Goal: Task Accomplishment & Management: Manage account settings

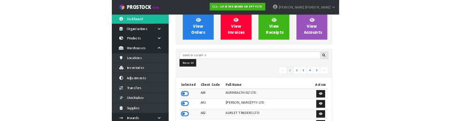
scroll to position [86, 0]
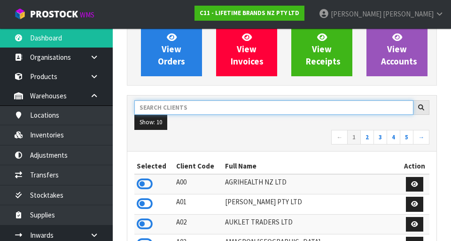
click at [216, 110] on input "text" at bounding box center [273, 107] width 279 height 15
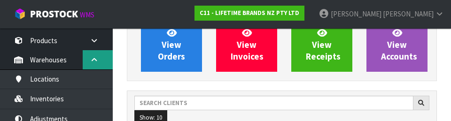
click at [97, 60] on icon at bounding box center [94, 59] width 9 height 7
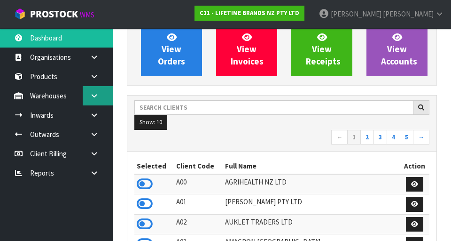
scroll to position [0, 0]
click at [94, 97] on icon at bounding box center [94, 95] width 9 height 7
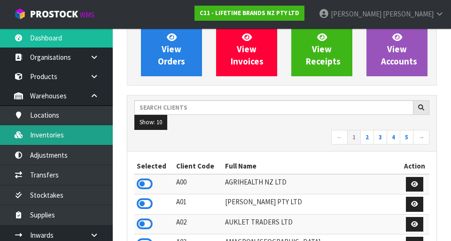
click at [87, 135] on link "Inventories" at bounding box center [56, 134] width 113 height 19
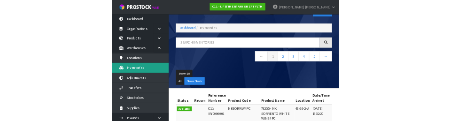
scroll to position [29, 0]
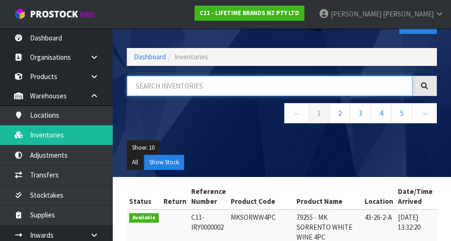
click at [206, 88] on input "text" at bounding box center [270, 86] width 286 height 20
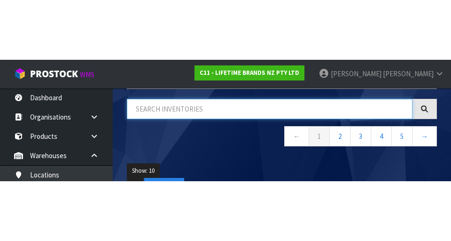
scroll to position [56, 0]
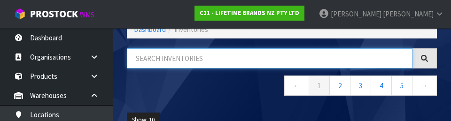
click at [204, 58] on input "text" at bounding box center [270, 58] width 286 height 20
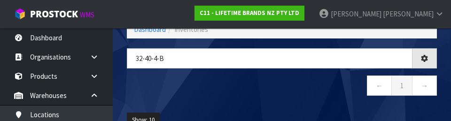
click at [273, 94] on nav "← 1 →" at bounding box center [282, 87] width 310 height 23
type input "32-40-4-B"
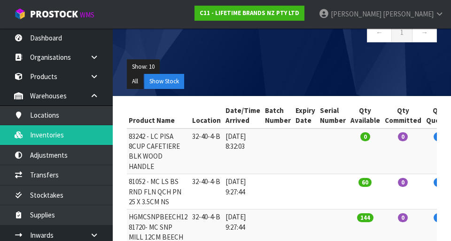
scroll to position [0, 223]
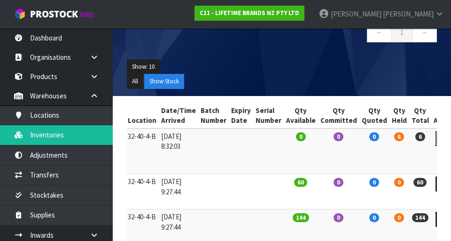
click at [282, 138] on icon at bounding box center [444, 138] width 7 height 6
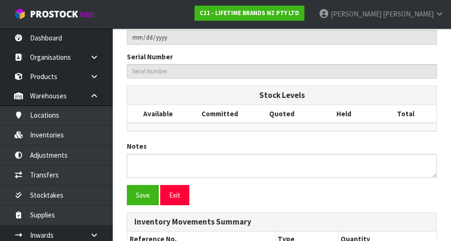
type input "LCPISA8CPBLKW"
type input "83242 - LC PISA 8CUP CAFETIERE BLK WOOD HANDLE"
type input "32-40-4-B"
type input "C11-IRY0001083"
type input "C11-REC0000024"
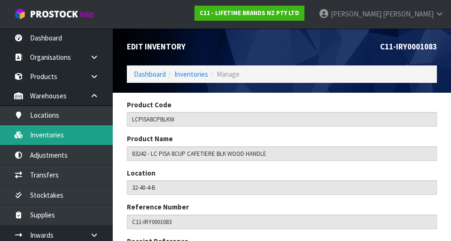
click at [95, 140] on link "Inventories" at bounding box center [56, 134] width 113 height 19
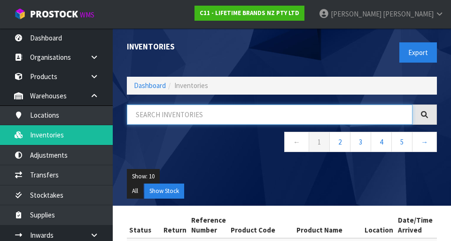
click at [168, 113] on input "text" at bounding box center [270, 114] width 286 height 20
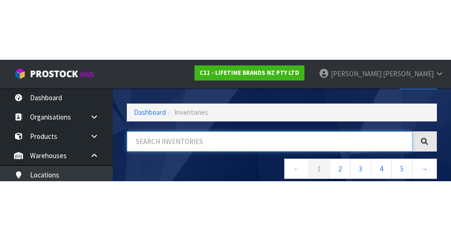
scroll to position [54, 0]
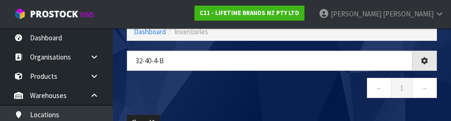
click at [282, 90] on nav "← 1 →" at bounding box center [282, 89] width 310 height 23
type input "32-40-4-B"
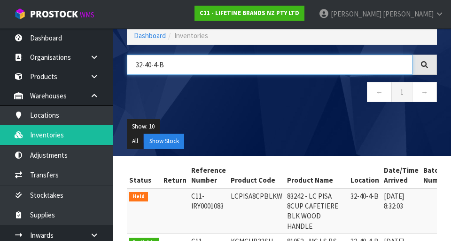
scroll to position [50, 0]
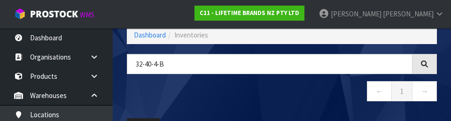
click at [282, 94] on nav "← 1 →" at bounding box center [282, 92] width 310 height 23
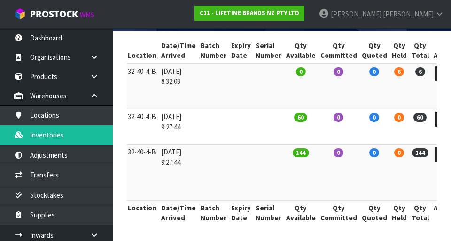
scroll to position [0, 0]
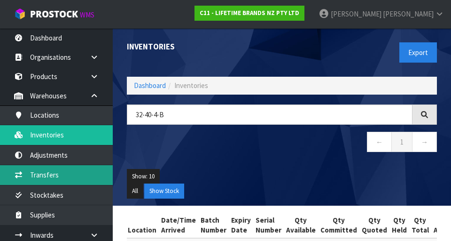
click at [92, 181] on link "Transfers" at bounding box center [56, 174] width 113 height 19
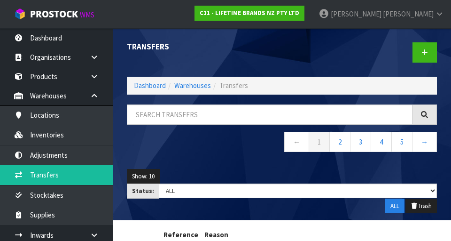
click at [282, 53] on div at bounding box center [363, 52] width 162 height 48
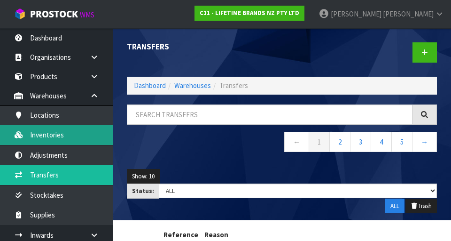
click at [94, 138] on link "Inventories" at bounding box center [56, 134] width 113 height 19
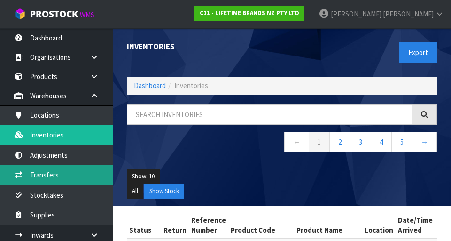
click at [93, 171] on link "Transfers" at bounding box center [56, 174] width 113 height 19
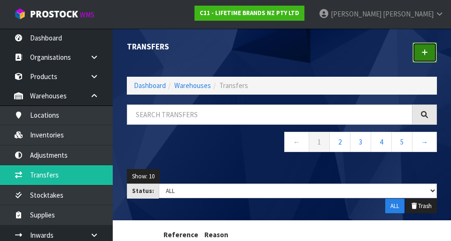
click at [282, 60] on link at bounding box center [425, 52] width 24 height 20
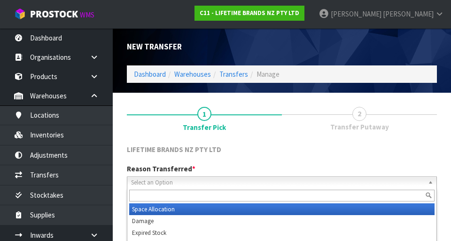
click at [235, 178] on span "Select an Option" at bounding box center [277, 182] width 293 height 11
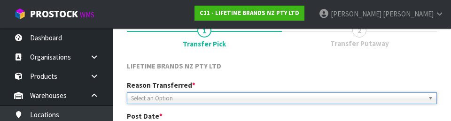
scroll to position [130, 0]
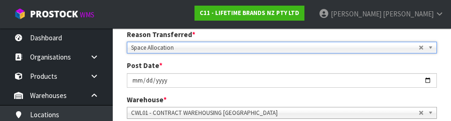
click at [282, 64] on div "Post Date * [DATE]" at bounding box center [282, 74] width 324 height 27
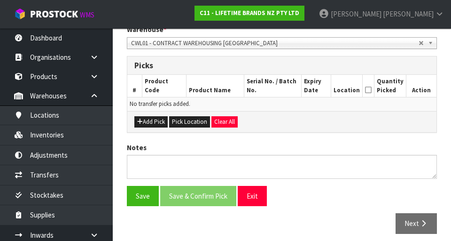
scroll to position [211, 0]
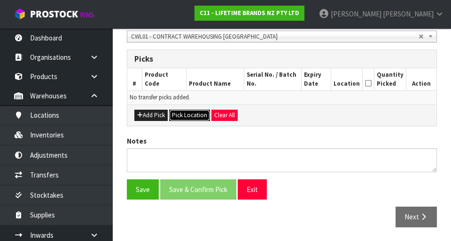
click at [189, 116] on button "Pick Location" at bounding box center [189, 115] width 41 height 11
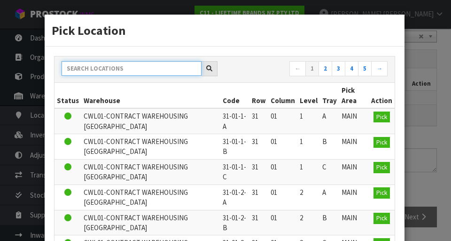
paste input "32-40-4-B"
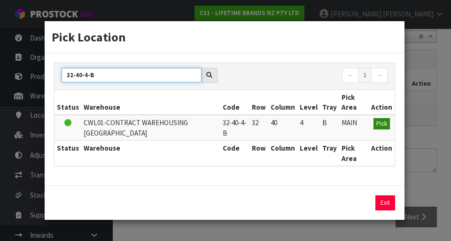
type input "32-40-4-B"
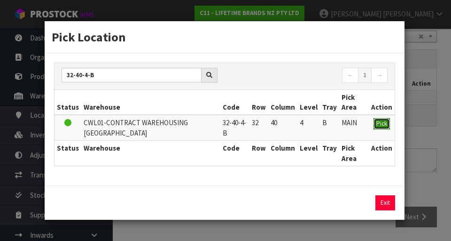
click at [282, 127] on span "Pick" at bounding box center [381, 123] width 11 height 8
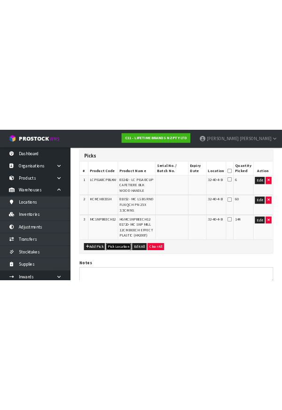
scroll to position [0, 0]
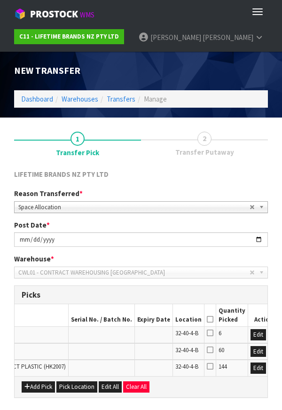
click at [270, 336] on icon "button" at bounding box center [272, 334] width 4 height 6
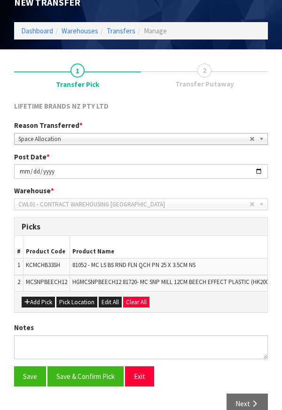
scroll to position [86, 0]
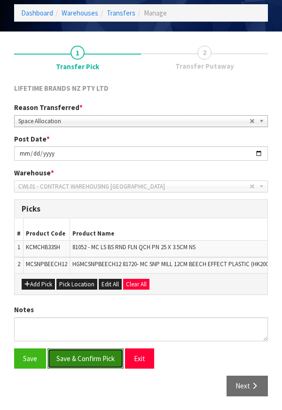
click at [100, 358] on button "Save & Confirm Pick" at bounding box center [85, 358] width 76 height 20
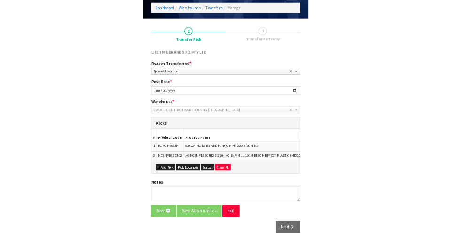
scroll to position [0, 0]
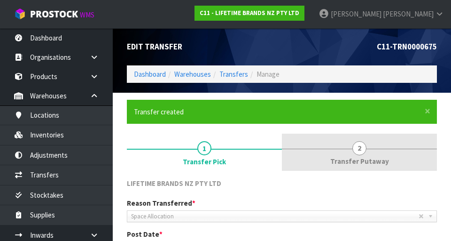
click at [282, 147] on span "2" at bounding box center [359, 148] width 14 height 14
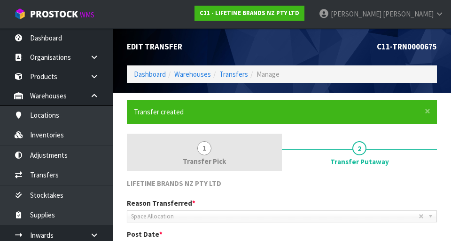
click at [210, 151] on span "1" at bounding box center [204, 148] width 14 height 14
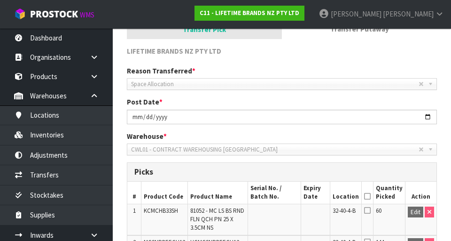
scroll to position [141, 0]
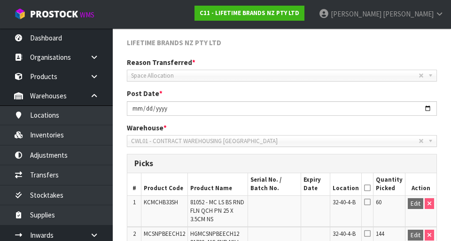
click at [282, 188] on icon at bounding box center [367, 188] width 7 height 0
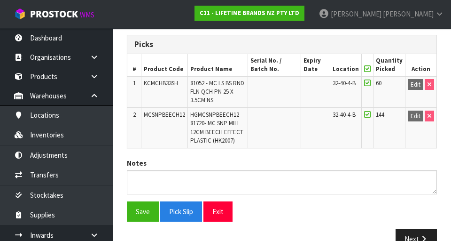
scroll to position [282, 0]
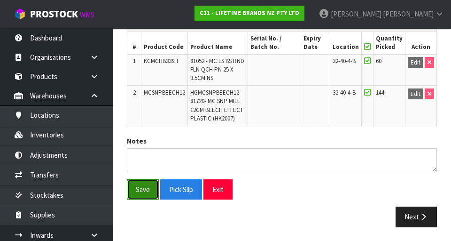
click at [139, 195] on button "Save" at bounding box center [143, 189] width 32 height 20
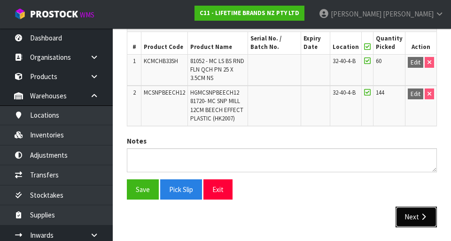
click at [282, 217] on button "Next" at bounding box center [416, 216] width 41 height 20
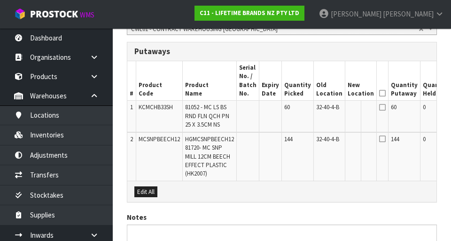
scroll to position [0, 54]
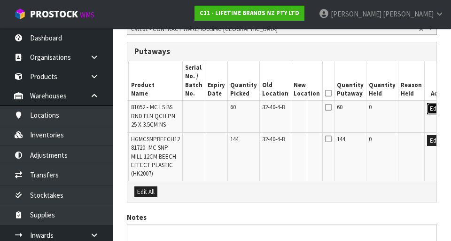
click at [282, 109] on button "Edit" at bounding box center [435, 108] width 16 height 11
click at [282, 139] on button "Edit" at bounding box center [435, 140] width 16 height 11
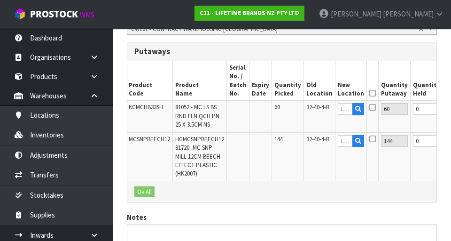
scroll to position [0, 0]
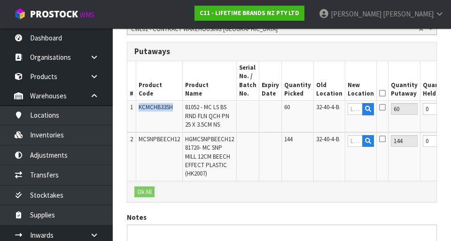
copy span "KCMCHB33SH"
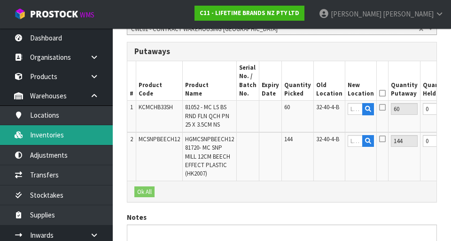
click at [86, 137] on link "Inventories" at bounding box center [56, 134] width 113 height 19
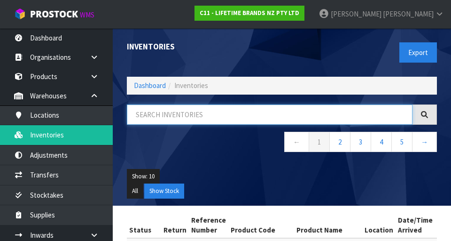
paste input "KCMCHB33SH"
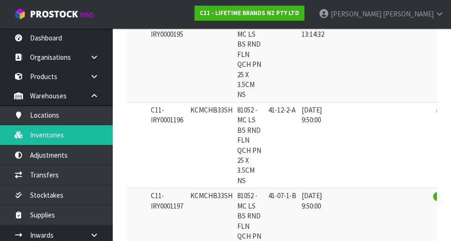
scroll to position [0, 38]
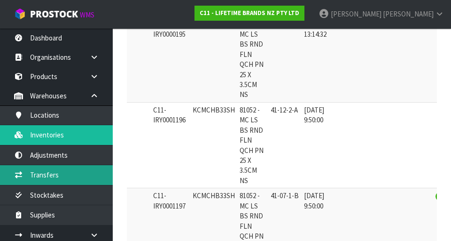
type input "KCMCHB33SH"
click at [88, 176] on link "Transfers" at bounding box center [56, 174] width 113 height 19
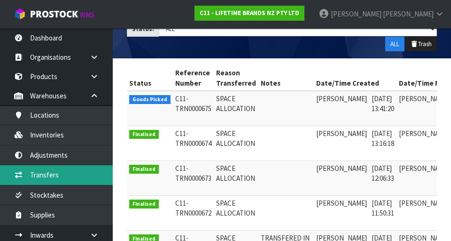
scroll to position [0, 47]
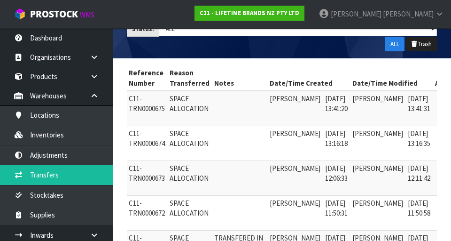
click at [282, 101] on icon at bounding box center [445, 101] width 7 height 6
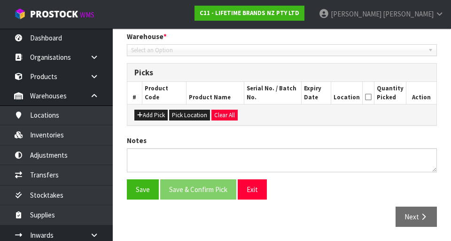
type input "[DATE]"
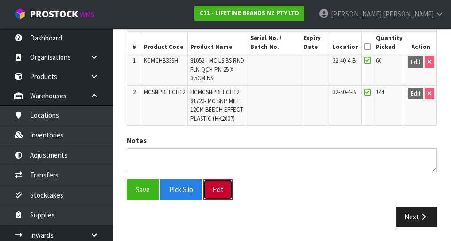
click at [222, 189] on button "Exit" at bounding box center [218, 189] width 29 height 20
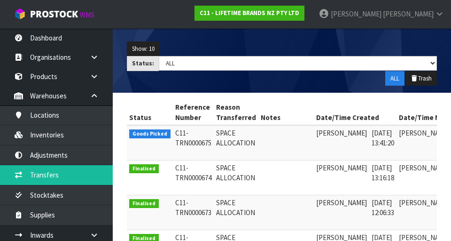
scroll to position [126, 0]
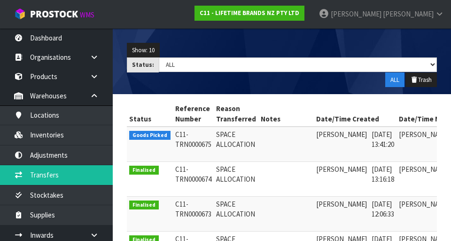
click at [282, 140] on td "[PERSON_NAME]" at bounding box center [341, 143] width 55 height 35
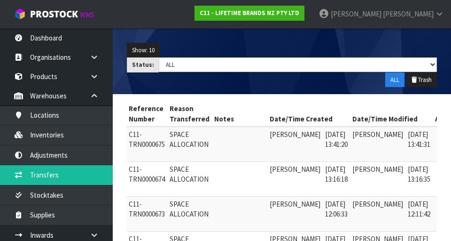
scroll to position [0, 0]
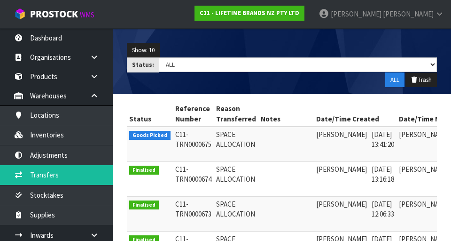
click at [160, 138] on span "Goods Picked" at bounding box center [149, 135] width 41 height 9
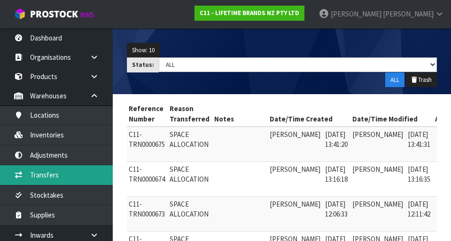
click at [97, 176] on link "Transfers" at bounding box center [56, 174] width 113 height 19
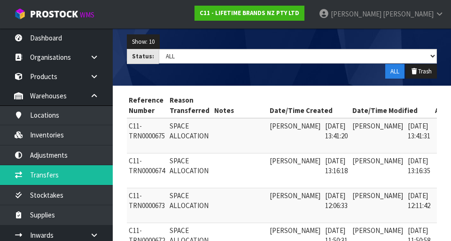
scroll to position [135, 0]
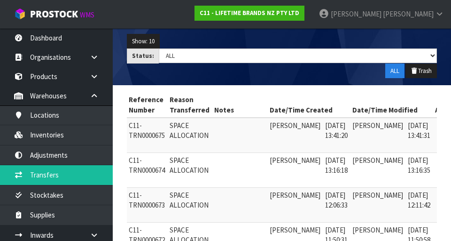
click at [282, 128] on link at bounding box center [445, 127] width 17 height 15
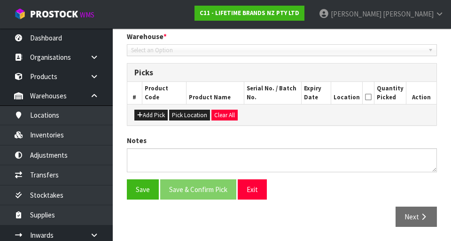
type input "[DATE]"
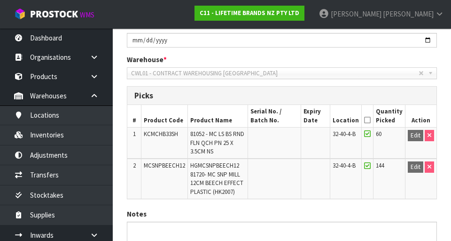
scroll to position [174, 0]
click at [282, 120] on icon at bounding box center [367, 120] width 7 height 0
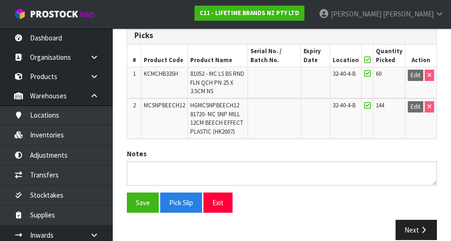
scroll to position [248, 0]
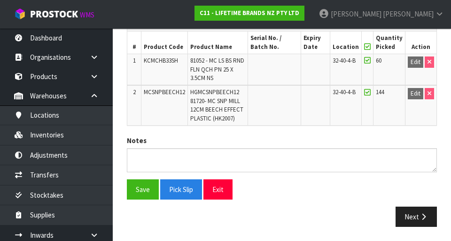
click at [282, 47] on icon at bounding box center [367, 47] width 7 height 0
click at [282, 220] on button "Next" at bounding box center [416, 216] width 41 height 20
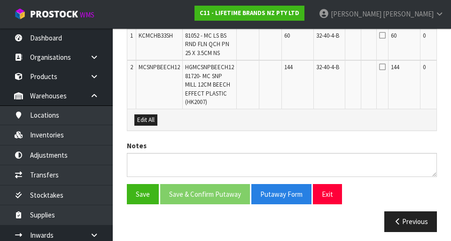
scroll to position [293, 0]
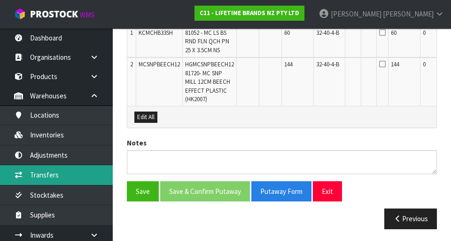
click at [62, 177] on link "Transfers" at bounding box center [56, 174] width 113 height 19
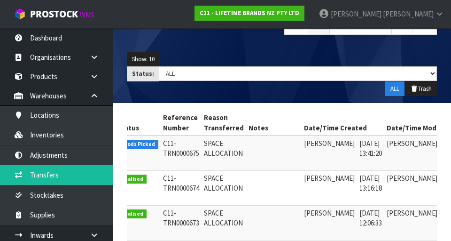
scroll to position [0, 31]
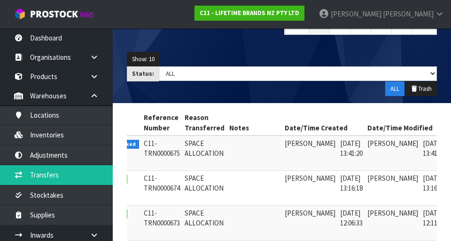
click at [227, 157] on td at bounding box center [254, 152] width 55 height 35
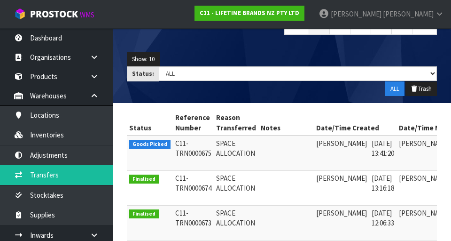
scroll to position [0, 47]
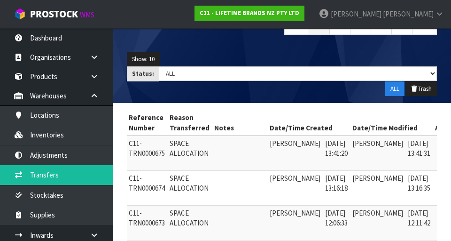
click at [282, 147] on link at bounding box center [445, 145] width 17 height 15
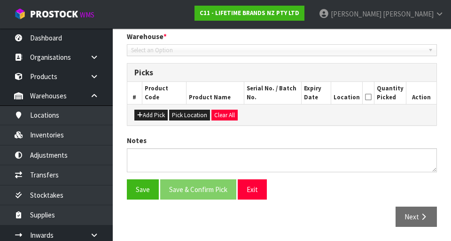
type input "[DATE]"
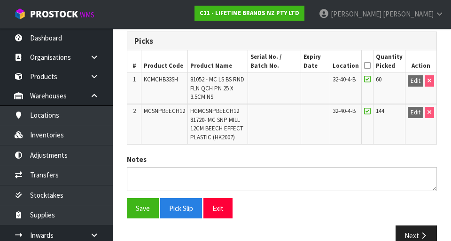
scroll to position [224, 0]
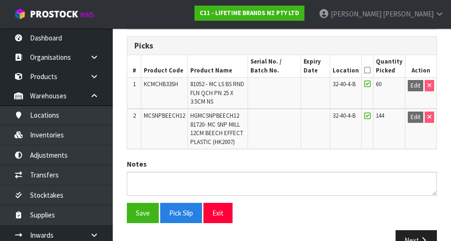
click at [282, 84] on icon at bounding box center [367, 84] width 7 height 8
click at [282, 113] on icon at bounding box center [367, 116] width 7 height 8
click at [282, 81] on icon at bounding box center [367, 84] width 7 height 8
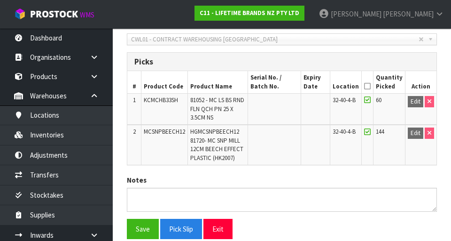
scroll to position [203, 0]
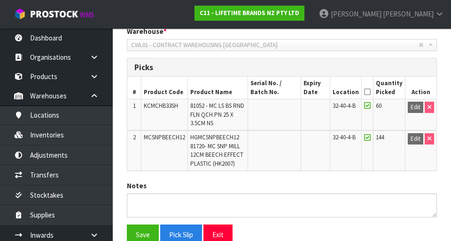
click at [282, 136] on icon at bounding box center [367, 137] width 7 height 8
click at [282, 92] on icon at bounding box center [367, 92] width 7 height 0
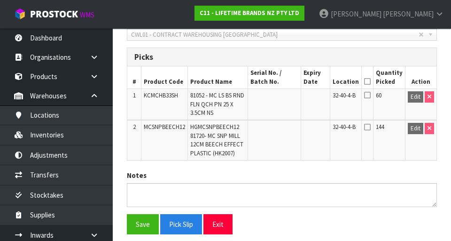
scroll to position [211, 0]
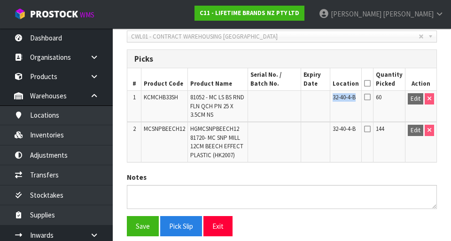
copy span "32-40-4-B"
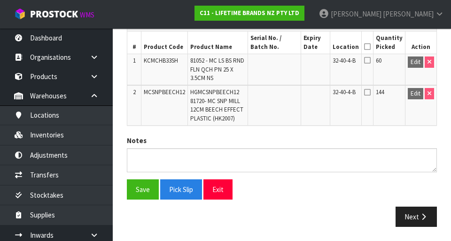
click at [282, 47] on icon at bounding box center [367, 47] width 7 height 0
click at [135, 192] on button "Save" at bounding box center [143, 189] width 32 height 20
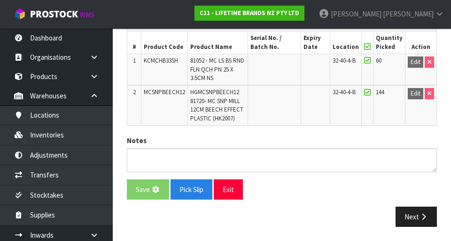
scroll to position [0, 0]
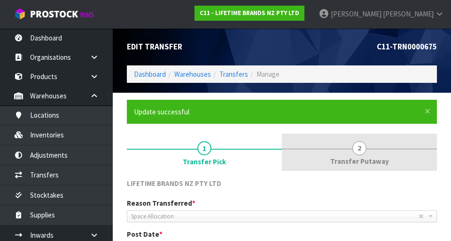
click at [282, 159] on span "Transfer Putaway" at bounding box center [359, 161] width 59 height 10
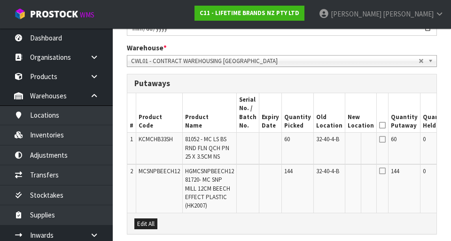
scroll to position [0, 54]
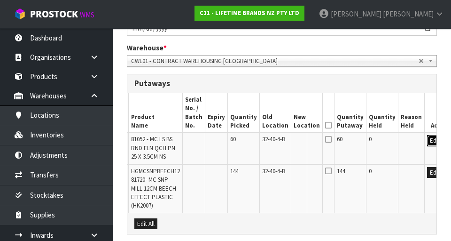
click at [282, 140] on button "Edit" at bounding box center [435, 140] width 16 height 11
paste input "32-40-4-B"
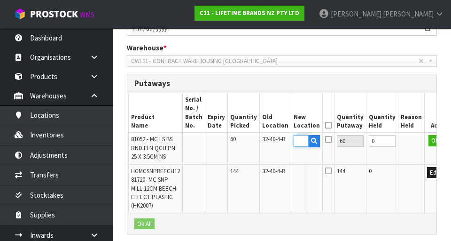
type input "32-40-4-B"
click at [282, 139] on icon at bounding box center [328, 139] width 7 height 8
click at [0, 0] on input "checkbox" at bounding box center [0, 0] width 0 height 0
click at [282, 141] on td at bounding box center [412, 148] width 26 height 31
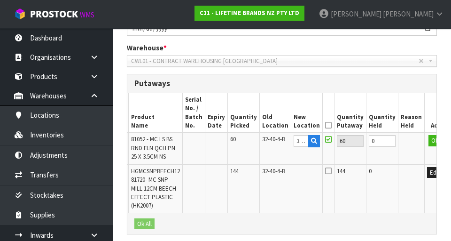
click at [282, 138] on td at bounding box center [412, 148] width 26 height 31
click at [282, 141] on button "OK" at bounding box center [435, 140] width 13 height 11
click at [282, 125] on icon at bounding box center [328, 125] width 7 height 0
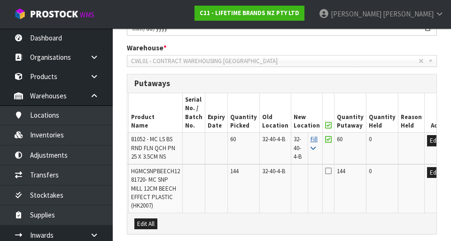
click at [282, 140] on link "Fill" at bounding box center [314, 143] width 7 height 16
click at [282, 170] on icon at bounding box center [328, 171] width 7 height 8
click at [0, 0] on input "checkbox" at bounding box center [0, 0] width 0 height 0
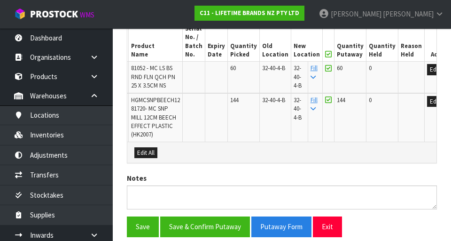
scroll to position [295, 0]
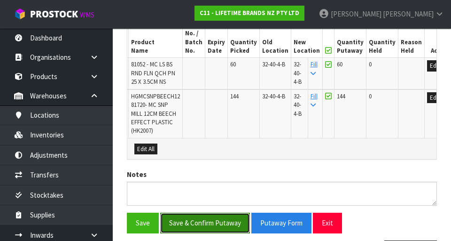
click at [201, 222] on button "Save & Confirm Putaway" at bounding box center [205, 222] width 90 height 20
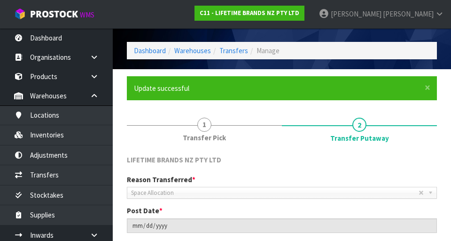
scroll to position [0, 0]
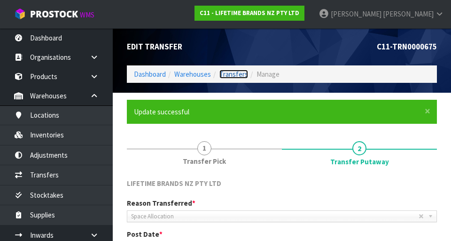
click at [229, 77] on link "Transfers" at bounding box center [233, 74] width 29 height 9
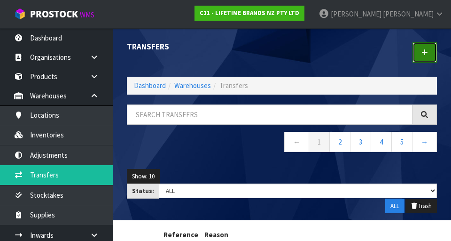
click at [282, 54] on link at bounding box center [425, 52] width 24 height 20
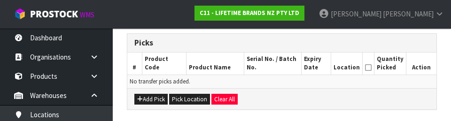
scroll to position [227, 0]
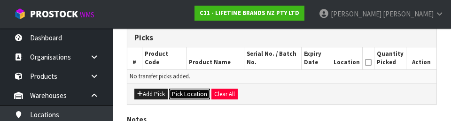
click at [197, 94] on button "Pick Location" at bounding box center [189, 94] width 41 height 11
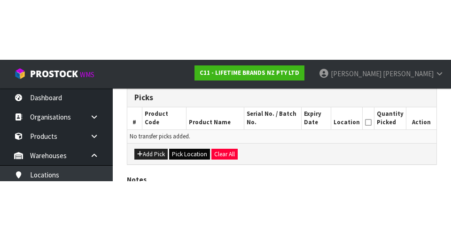
scroll to position [211, 0]
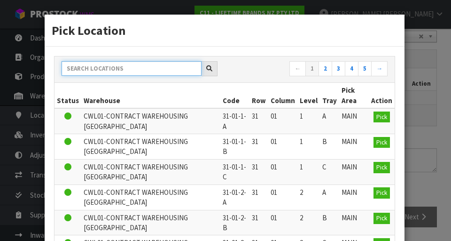
paste input "32-40-4-B"
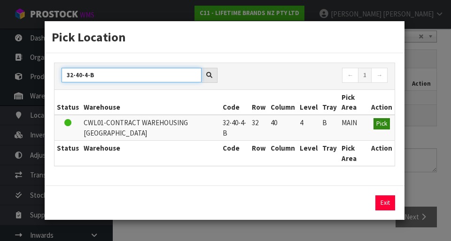
type input "32-40-4-B"
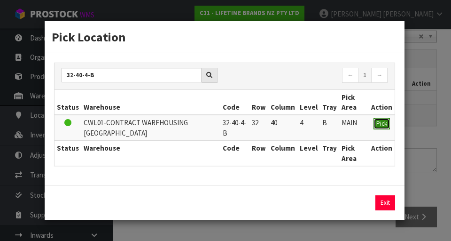
click at [282, 124] on span "Pick" at bounding box center [381, 123] width 11 height 8
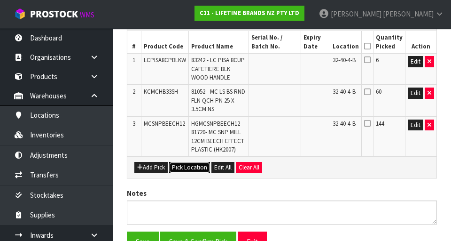
scroll to position [246, 0]
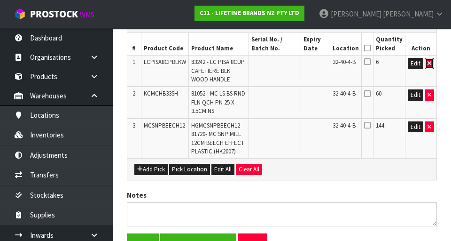
click at [282, 63] on icon "button" at bounding box center [430, 63] width 4 height 6
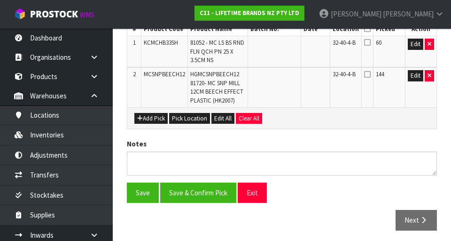
scroll to position [266, 0]
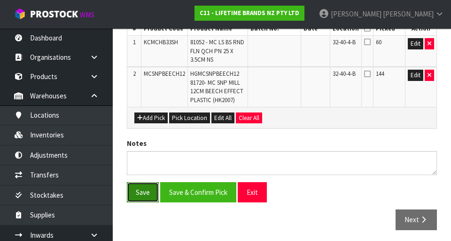
click at [141, 192] on button "Save" at bounding box center [143, 192] width 32 height 20
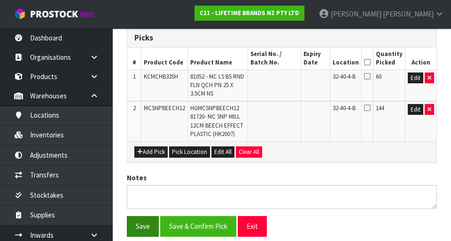
scroll to position [0, 0]
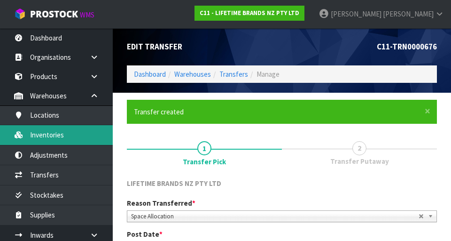
click at [95, 137] on link "Inventories" at bounding box center [56, 134] width 113 height 19
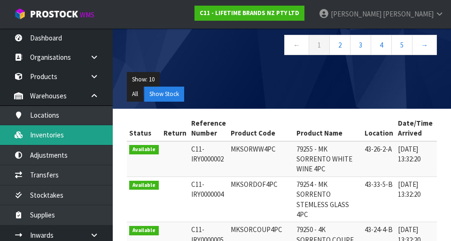
scroll to position [101, 0]
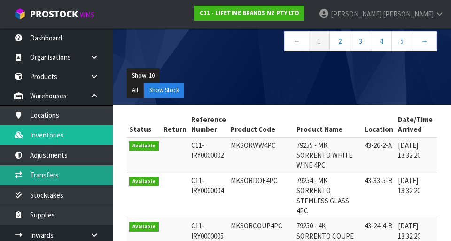
click at [87, 174] on link "Transfers" at bounding box center [56, 174] width 113 height 19
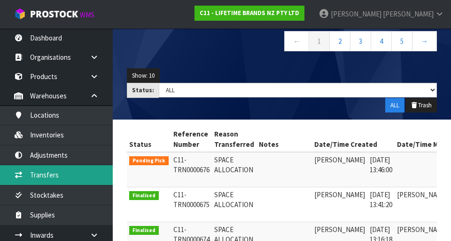
scroll to position [0, 46]
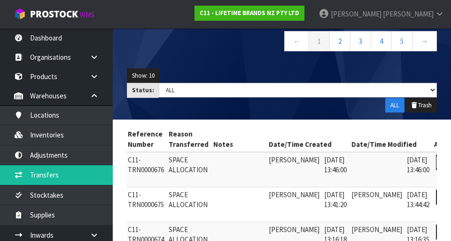
click at [282, 159] on icon at bounding box center [444, 162] width 7 height 6
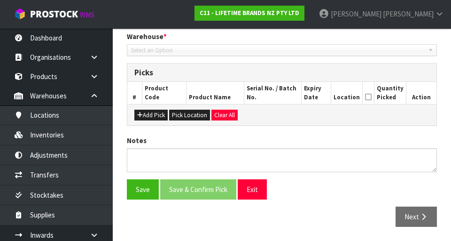
type input "[DATE]"
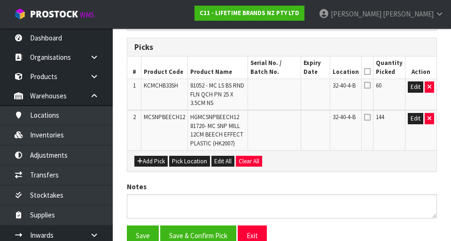
scroll to position [222, 0]
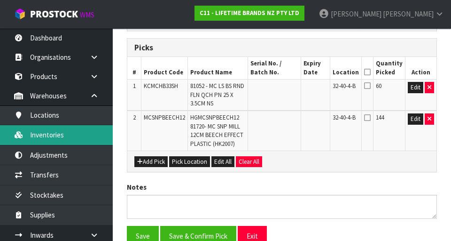
click at [94, 136] on link "Inventories" at bounding box center [56, 134] width 113 height 19
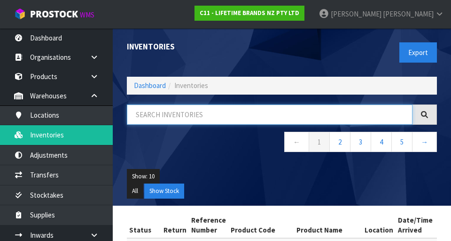
paste input "KCMCHB33SH"
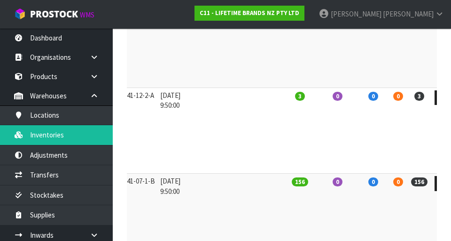
scroll to position [241, 0]
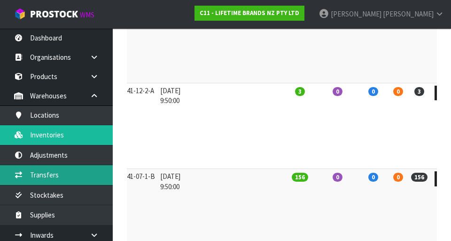
type input "KCMCHB33SH"
click at [56, 177] on link "Transfers" at bounding box center [56, 174] width 113 height 19
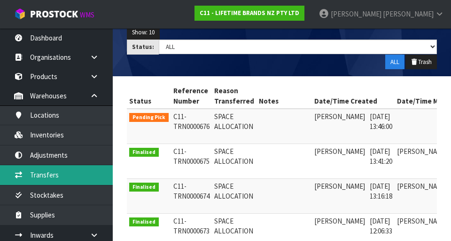
scroll to position [0, 46]
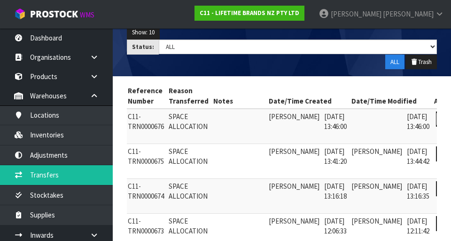
click at [282, 119] on link at bounding box center [444, 118] width 17 height 15
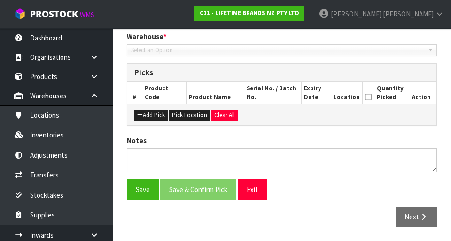
type input "[DATE]"
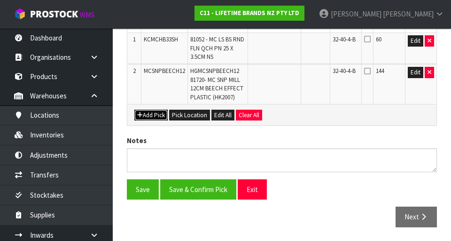
click at [154, 117] on button "Add Pick" at bounding box center [150, 115] width 33 height 11
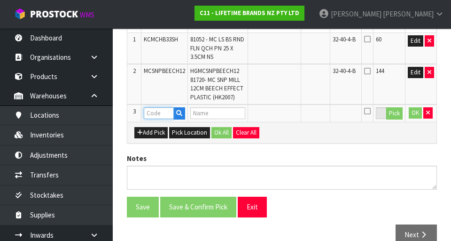
click at [163, 116] on input "text" at bounding box center [159, 113] width 30 height 12
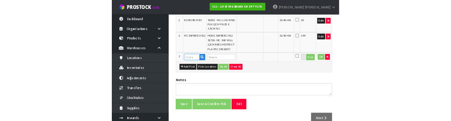
scroll to position [265, 0]
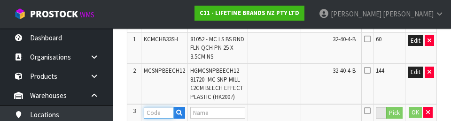
type input "KCMCHB33SH"
type input "81052 - MC LS BS RND FLN QCH PN 25 X 3.5CM NS"
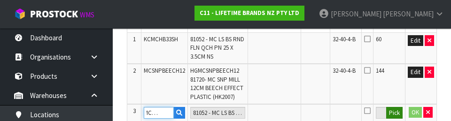
type input "KCMCHB33SH"
click at [282, 115] on button "Pick" at bounding box center [394, 113] width 16 height 12
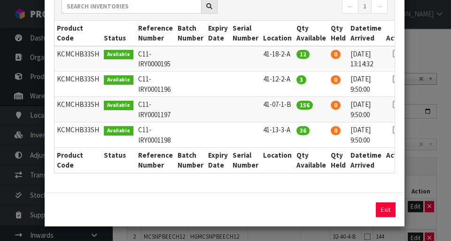
scroll to position [103, 0]
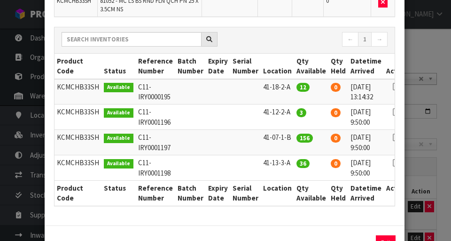
click at [282, 91] on td at bounding box center [397, 91] width 26 height 25
click at [282, 86] on icon at bounding box center [397, 86] width 8 height 0
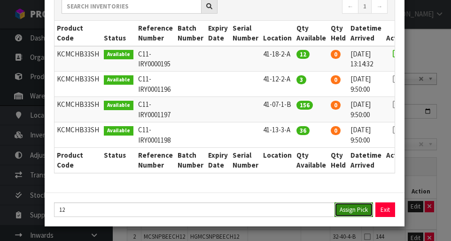
click at [282, 203] on button "Assign Pick" at bounding box center [354, 209] width 39 height 15
type input "12"
click at [282, 79] on icon at bounding box center [397, 79] width 8 height 0
click at [282, 211] on button "Assign Pick" at bounding box center [354, 209] width 39 height 15
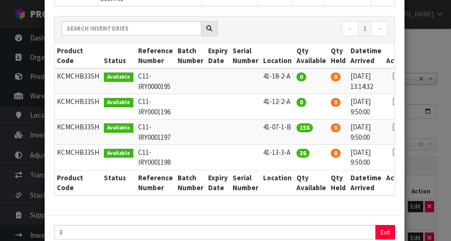
scroll to position [159, 0]
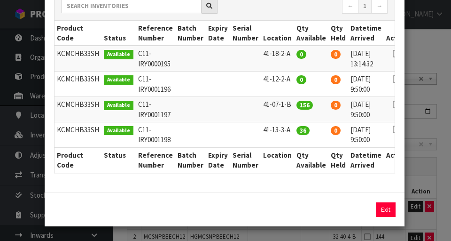
click at [282, 54] on div "Pick Line Picks Product Code Product Name Serial No. / Batch No. Expiry Date Lo…" at bounding box center [225, 120] width 451 height 241
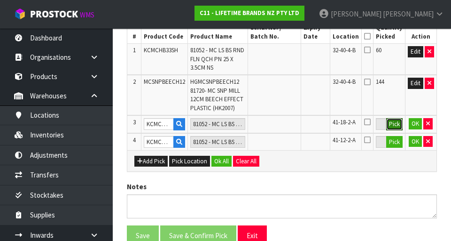
scroll to position [258, 0]
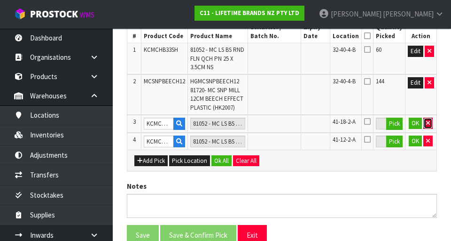
click at [282, 125] on icon "button" at bounding box center [428, 123] width 4 height 6
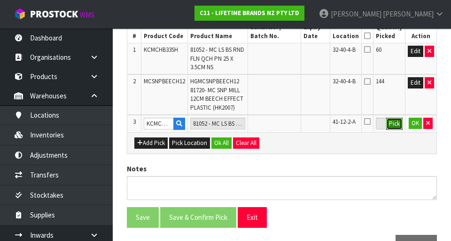
click at [282, 125] on button "Pick" at bounding box center [394, 123] width 16 height 12
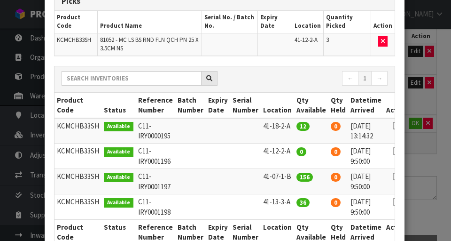
scroll to position [65, 0]
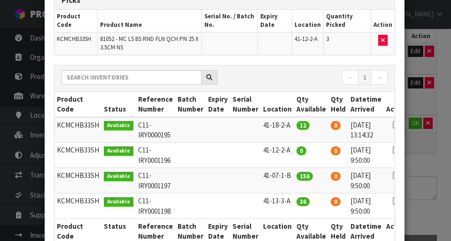
click at [282, 125] on icon at bounding box center [397, 125] width 8 height 0
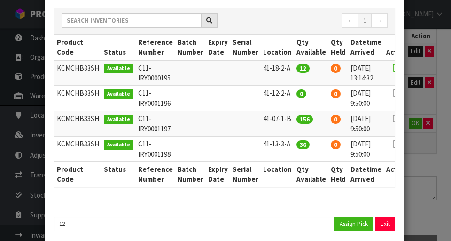
scroll to position [136, 0]
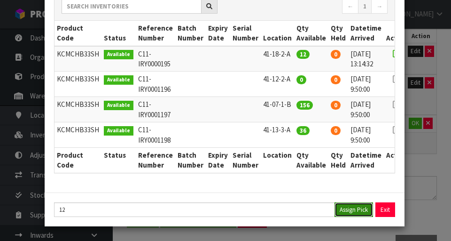
click at [282, 207] on button "Assign Pick" at bounding box center [354, 209] width 39 height 15
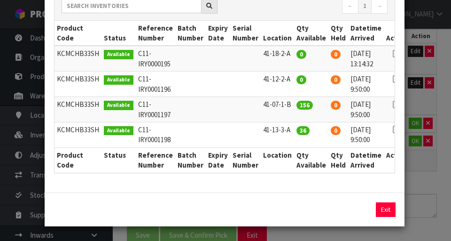
click at [282, 184] on div "Pick Line Picks Product Code Product Name Serial No. / Batch No. Expiry Date Lo…" at bounding box center [225, 120] width 451 height 241
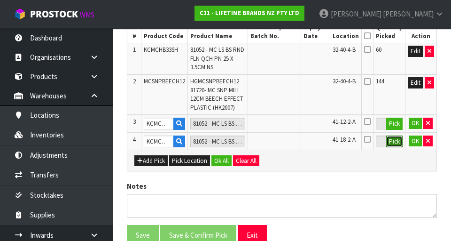
click at [282, 138] on button "Pick" at bounding box center [394, 141] width 16 height 12
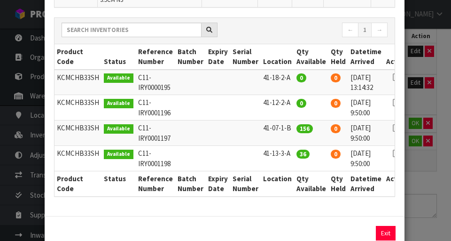
scroll to position [113, 0]
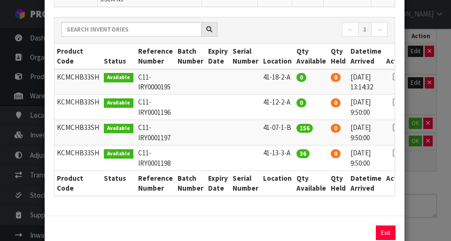
copy td "KCMCHB33SH"
click at [282, 185] on div "Pick Line Picks Product Code Product Name Serial No. / Batch No. Expiry Date Lo…" at bounding box center [225, 120] width 451 height 241
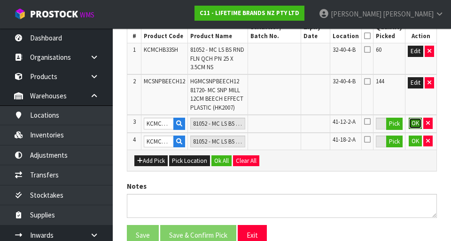
click at [282, 126] on button "OK" at bounding box center [415, 122] width 13 height 11
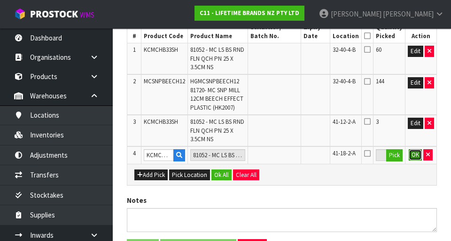
click at [282, 154] on button "OK" at bounding box center [415, 154] width 13 height 11
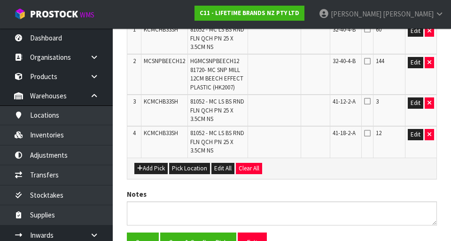
scroll to position [304, 0]
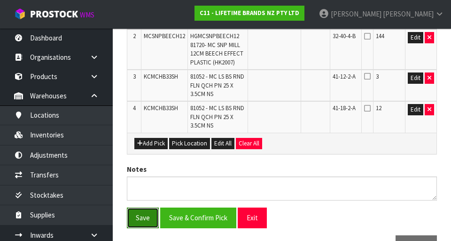
click at [145, 216] on button "Save" at bounding box center [143, 217] width 32 height 20
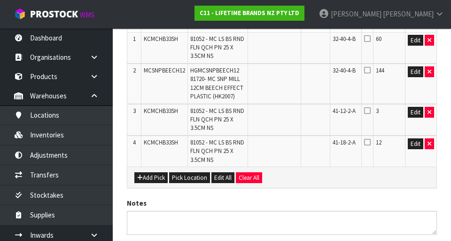
scroll to position [0, 0]
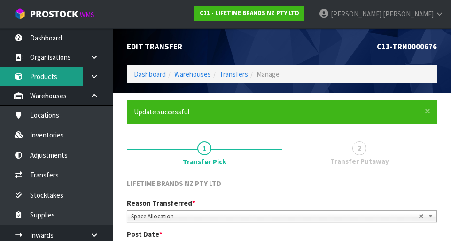
click at [57, 77] on link "Products" at bounding box center [56, 76] width 113 height 19
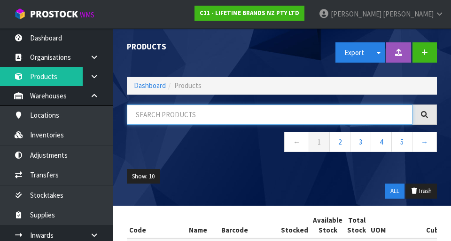
paste input "KCMCHB33SH"
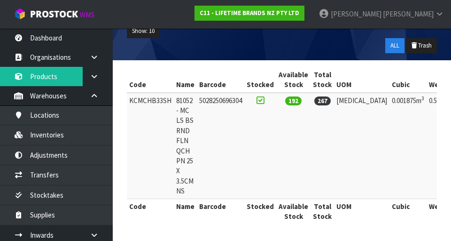
scroll to position [0, 80]
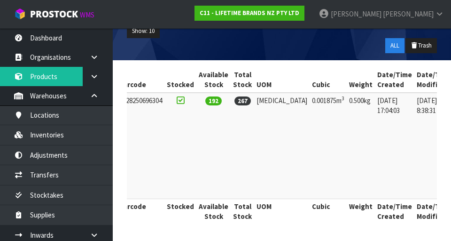
type input "KCMCHB33SH"
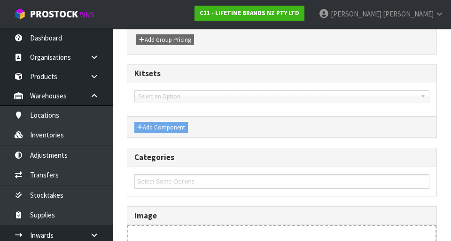
type input "KCMCHB33SH"
type input "81052 - MC LS BS RND FLN QCH PN 25 X 3.5CM NS"
type input "5028250696304"
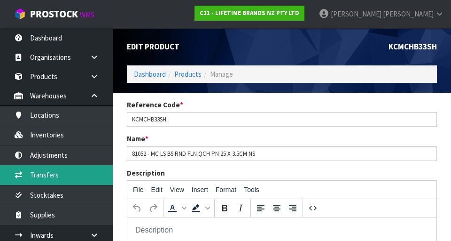
click at [44, 177] on link "Transfers" at bounding box center [56, 174] width 113 height 19
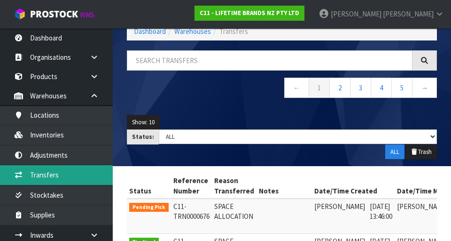
scroll to position [0, 46]
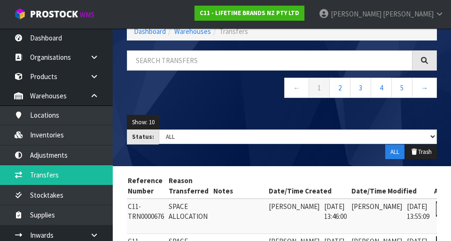
click at [282, 208] on icon at bounding box center [444, 208] width 7 height 6
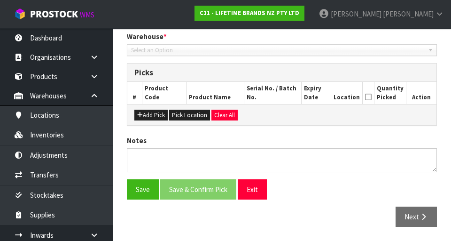
type input "[DATE]"
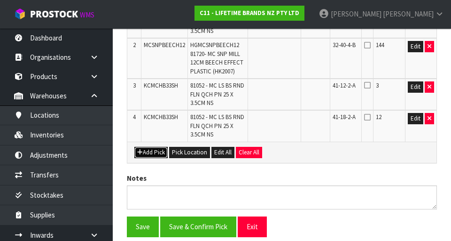
click at [148, 152] on button "Add Pick" at bounding box center [150, 152] width 33 height 11
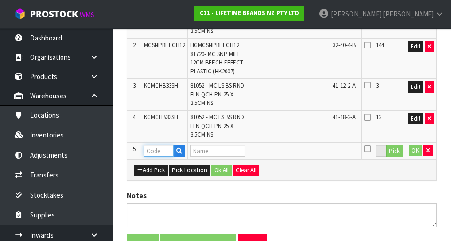
click at [158, 153] on input "text" at bounding box center [159, 151] width 30 height 12
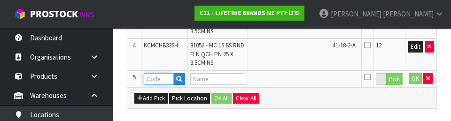
scroll to position [380, 0]
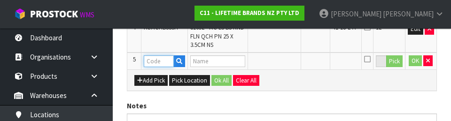
paste input "KCMCHB33SH"
type input "KCMCHB33SH"
type input "81052 - MC LS BS RND FLN QCH PN 25 X 3.5CM NS"
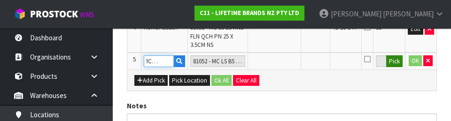
type input "KCMCHB33SH"
click at [282, 66] on button "Pick" at bounding box center [394, 61] width 16 height 12
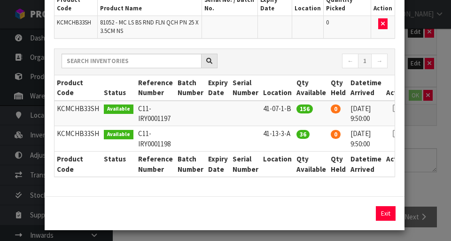
scroll to position [86, 0]
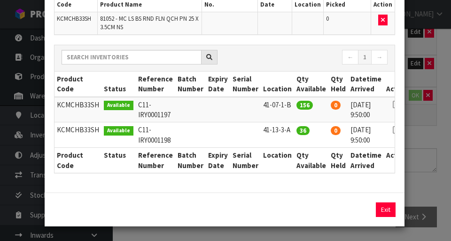
click at [282, 193] on div "Pick Line Picks Product Code Product Name Serial No. / Batch No. Expiry Date Lo…" at bounding box center [225, 120] width 451 height 241
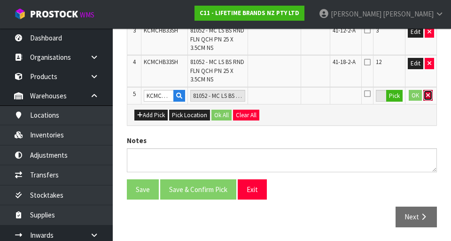
click at [282, 95] on icon "button" at bounding box center [428, 95] width 4 height 6
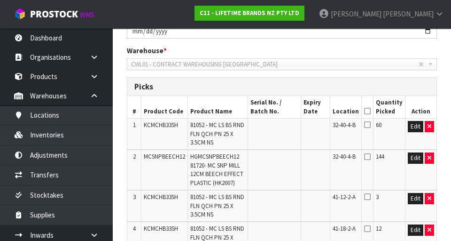
scroll to position [182, 0]
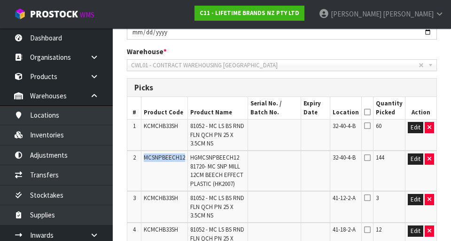
copy span "MCSNPBEECH12"
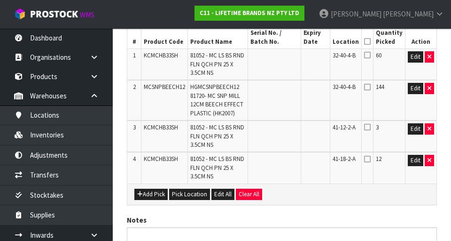
scroll to position [254, 0]
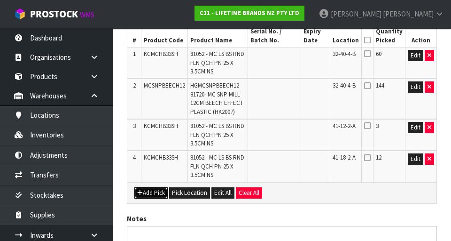
click at [149, 194] on button "Add Pick" at bounding box center [150, 192] width 33 height 11
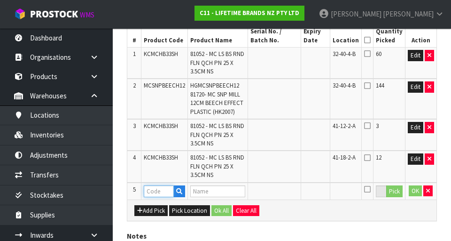
paste input "MCSNPBEECH12"
type input "MCSNPBEECH12"
type input "HGMCSNPBEECH12 81720- MC SNP MILL 12CM BEECH EFFECT PLASTIC (HK2007)"
type input "MCSNPBEECH12"
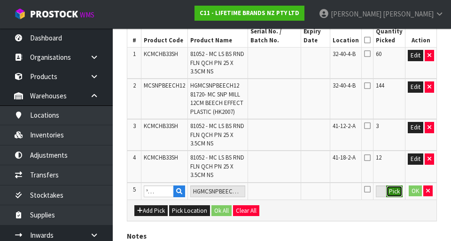
click at [282, 188] on button "Pick" at bounding box center [394, 191] width 16 height 12
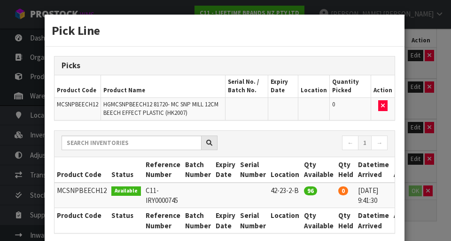
scroll to position [0, 14]
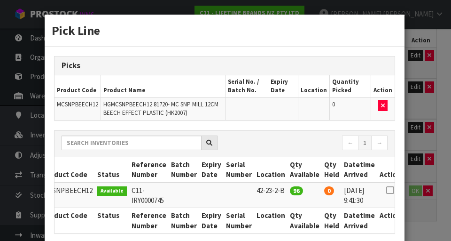
click at [282, 234] on div "Pick Line Picks Product Code Product Name Serial No. / Batch No. Expiry Date Lo…" at bounding box center [225, 120] width 451 height 241
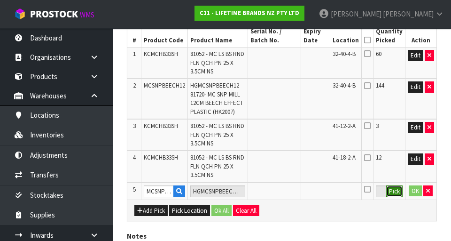
click at [282, 188] on button "Pick" at bounding box center [394, 191] width 16 height 12
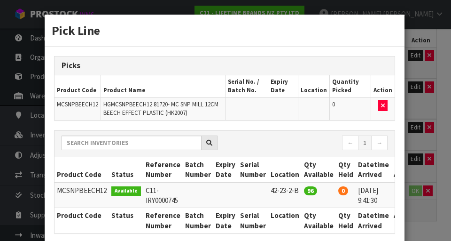
click at [282, 233] on div "Pick Line Picks Product Code Product Name Serial No. / Batch No. Expiry Date Lo…" at bounding box center [225, 120] width 451 height 241
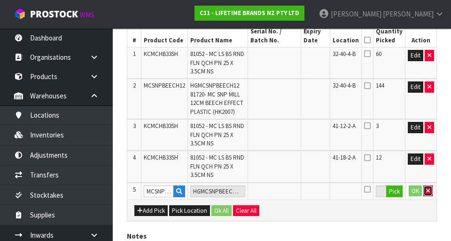
click at [282, 193] on icon "button" at bounding box center [428, 191] width 4 height 6
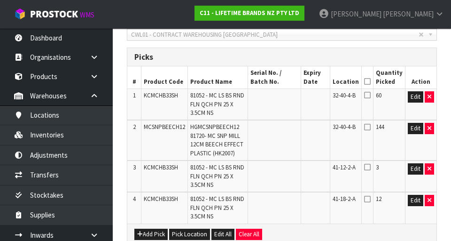
scroll to position [212, 0]
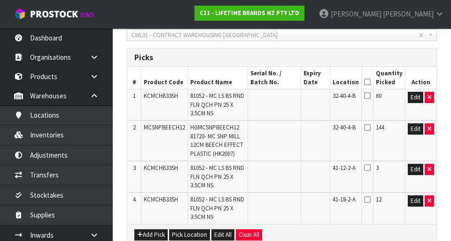
click at [282, 82] on icon at bounding box center [367, 82] width 7 height 0
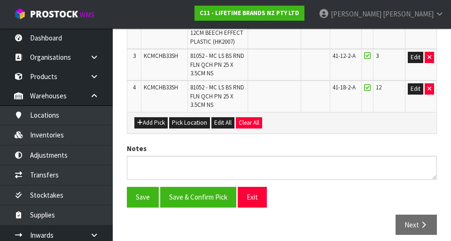
scroll to position [326, 0]
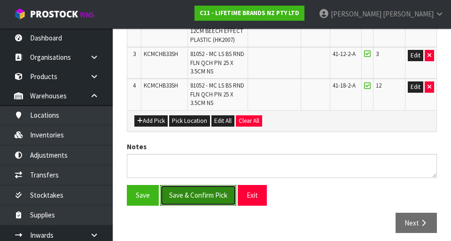
click at [219, 188] on button "Save & Confirm Pick" at bounding box center [198, 195] width 76 height 20
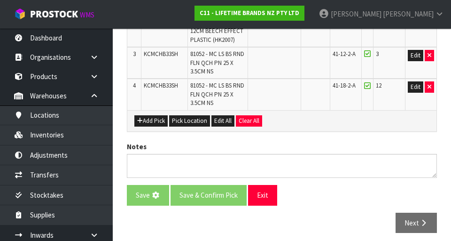
scroll to position [0, 0]
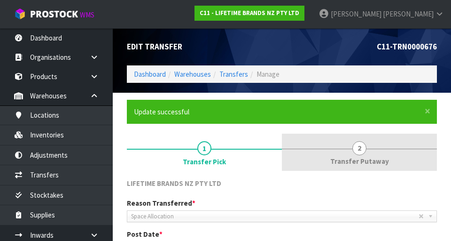
click at [282, 156] on span "Transfer Putaway" at bounding box center [359, 161] width 59 height 10
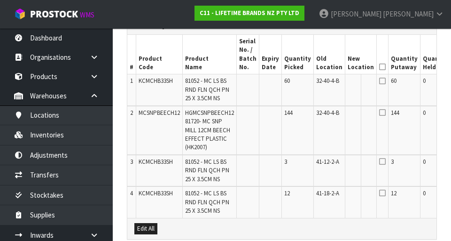
scroll to position [0, 54]
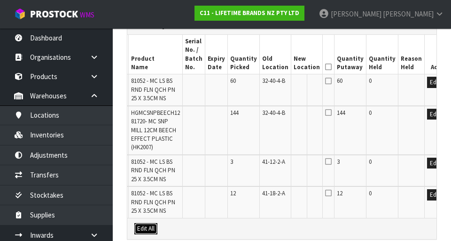
click at [157, 229] on button "Edit All" at bounding box center [145, 228] width 23 height 11
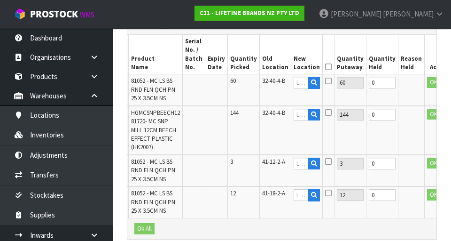
scroll to position [0, 52]
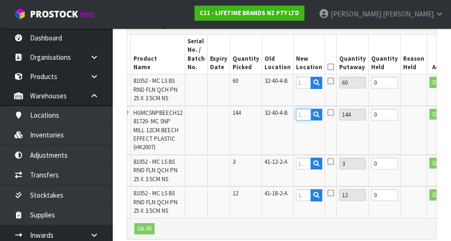
click at [282, 112] on input "text" at bounding box center [303, 115] width 15 height 12
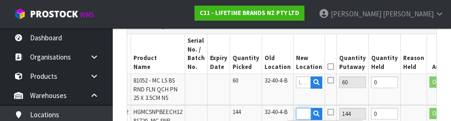
scroll to position [0, 16]
type input "42-23-2C"
click at [282, 115] on icon at bounding box center [331, 113] width 7 height 8
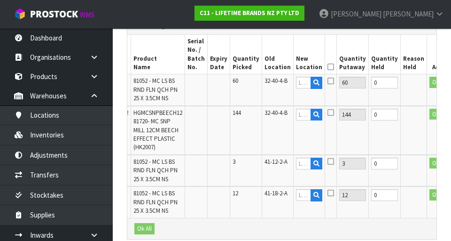
scroll to position [0, 0]
click at [282, 111] on icon at bounding box center [331, 113] width 7 height 8
click at [282, 115] on input "text" at bounding box center [303, 115] width 15 height 12
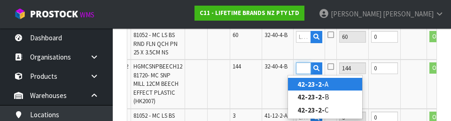
scroll to position [321, 0]
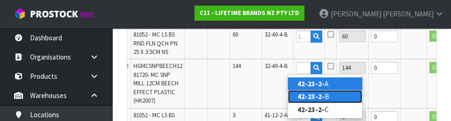
click at [282, 102] on link "42-23-2- B" at bounding box center [325, 96] width 74 height 13
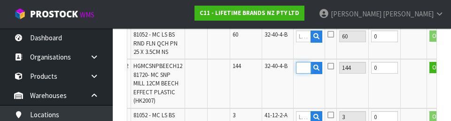
scroll to position [0, 15]
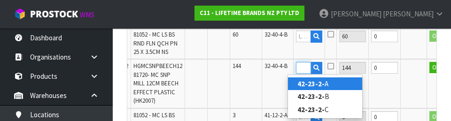
type input "42-23-2-C"
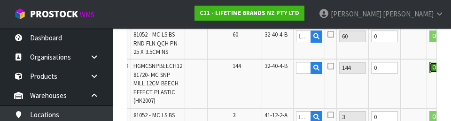
click at [282, 69] on button "OK" at bounding box center [436, 67] width 13 height 11
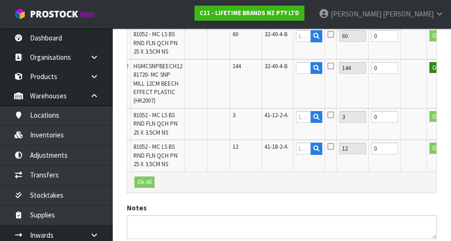
scroll to position [0, 0]
click at [282, 64] on icon at bounding box center [331, 66] width 7 height 8
click at [0, 0] on input "checkbox" at bounding box center [0, 0] width 0 height 0
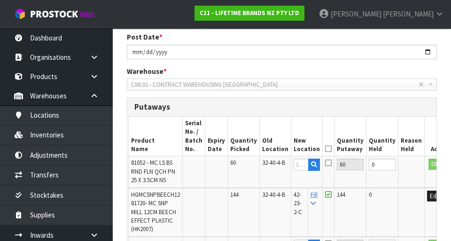
scroll to position [205, 0]
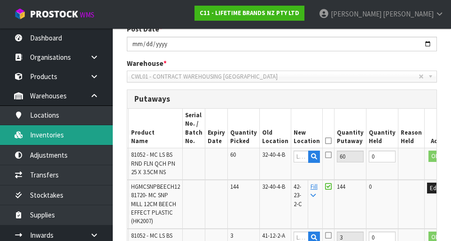
click at [54, 138] on link "Inventories" at bounding box center [56, 134] width 113 height 19
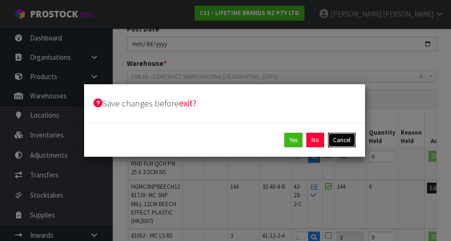
click at [282, 141] on button "Cancel" at bounding box center [342, 140] width 28 height 15
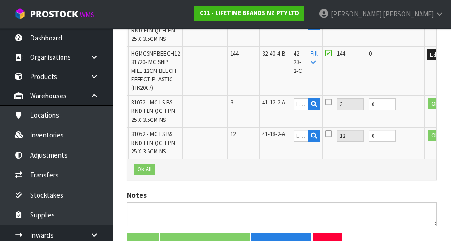
scroll to position [0, 0]
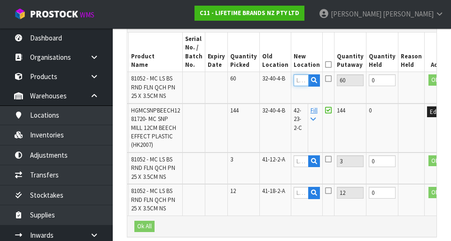
click at [282, 83] on input "text" at bounding box center [301, 80] width 15 height 12
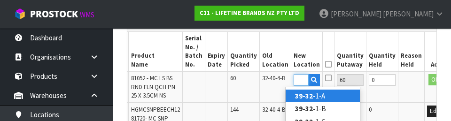
scroll to position [0, 13]
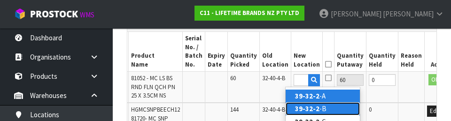
click at [282, 110] on link "39-32-2 -B" at bounding box center [323, 108] width 74 height 13
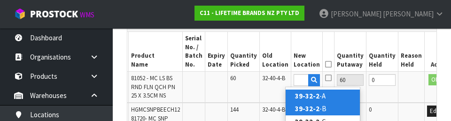
type input "39-32-2-B"
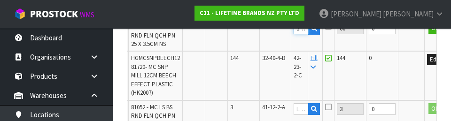
scroll to position [332, 0]
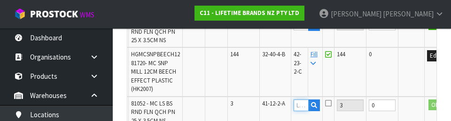
click at [282, 105] on input "text" at bounding box center [301, 106] width 15 height 12
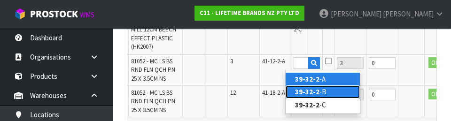
click at [282, 92] on link "39-32-2 -B" at bounding box center [323, 92] width 74 height 13
type input "39-32-2-B"
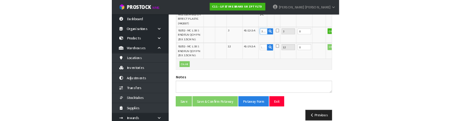
scroll to position [375, 0]
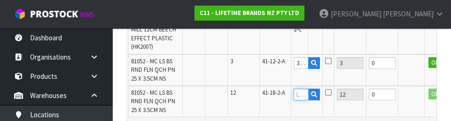
click at [282, 94] on input "text" at bounding box center [301, 95] width 15 height 12
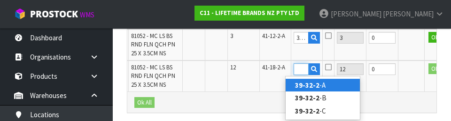
scroll to position [407, 0]
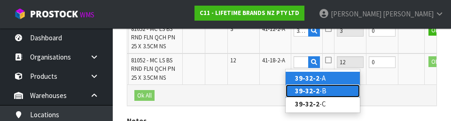
click at [282, 92] on link "39-32-2 -B" at bounding box center [323, 91] width 74 height 13
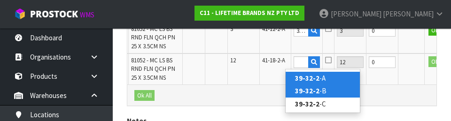
type input "39-32-2-B"
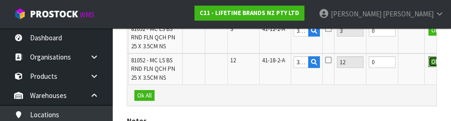
click at [282, 63] on button "OK" at bounding box center [435, 61] width 13 height 11
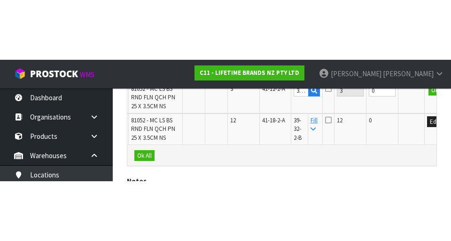
scroll to position [392, 0]
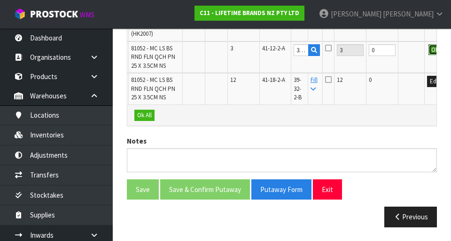
click at [282, 52] on button "OK" at bounding box center [435, 49] width 13 height 11
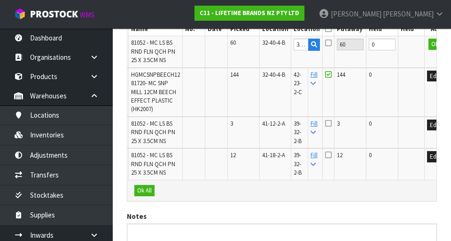
scroll to position [315, 0]
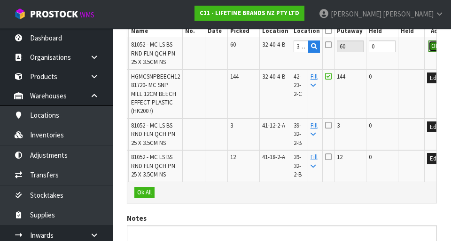
click at [282, 48] on button "OK" at bounding box center [435, 45] width 13 height 11
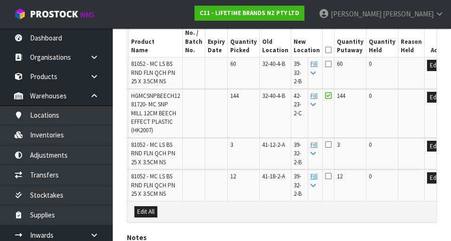
scroll to position [292, 0]
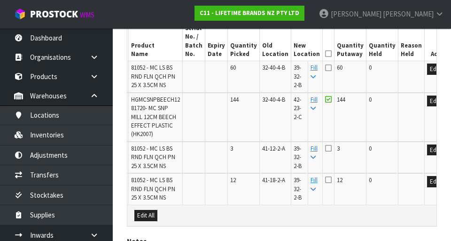
click at [282, 54] on icon at bounding box center [328, 54] width 7 height 0
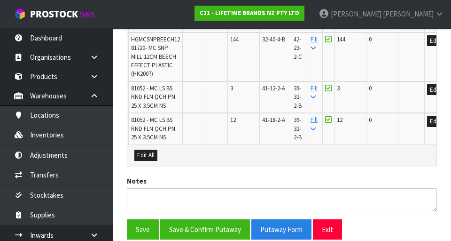
scroll to position [392, 0]
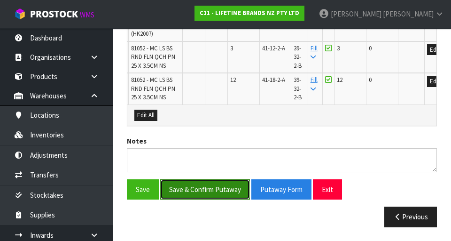
click at [193, 188] on button "Save & Confirm Putaway" at bounding box center [205, 189] width 90 height 20
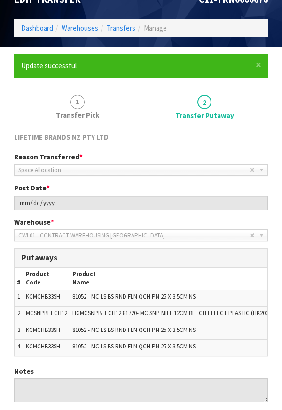
scroll to position [133, 0]
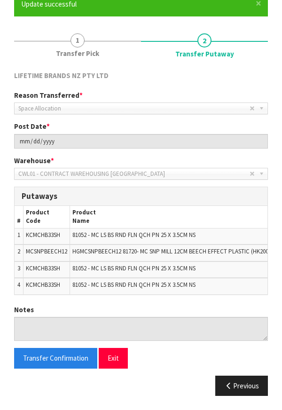
click at [31, 289] on td "KCMCHB33SH" at bounding box center [46, 286] width 47 height 16
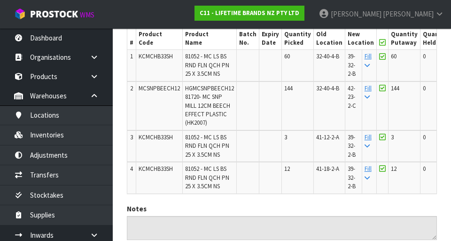
scroll to position [0, 0]
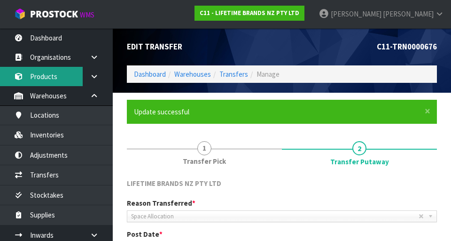
click at [63, 77] on link "Products" at bounding box center [56, 76] width 113 height 19
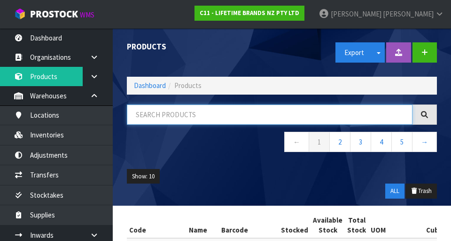
click at [217, 114] on input "text" at bounding box center [270, 114] width 286 height 20
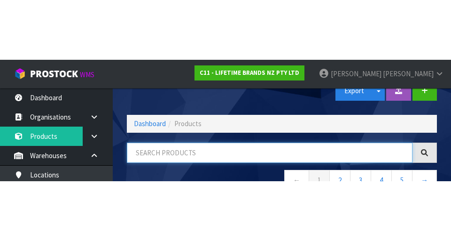
scroll to position [26, 0]
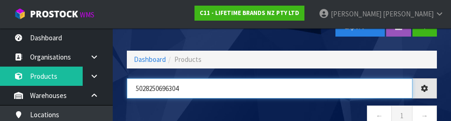
type input "5028250696304"
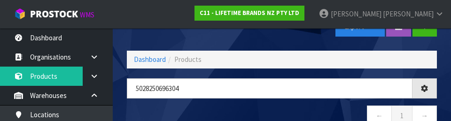
click at [149, 115] on nav "← 1 →" at bounding box center [282, 117] width 310 height 23
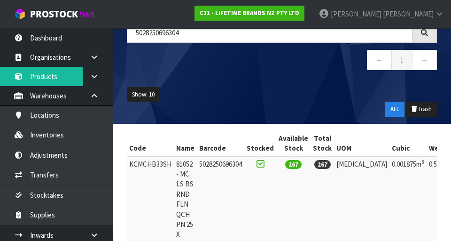
scroll to position [82, 0]
copy td "KCMCHB33SH"
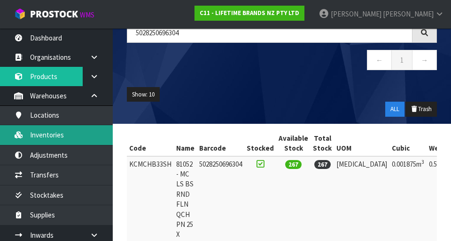
click at [91, 134] on link "Inventories" at bounding box center [56, 134] width 113 height 19
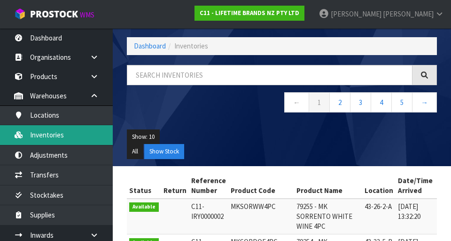
scroll to position [82, 0]
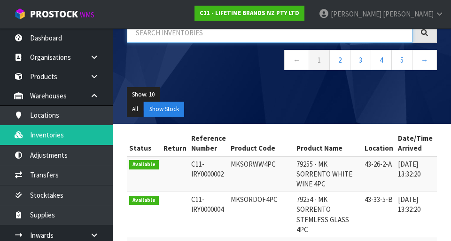
click at [192, 36] on input "text" at bounding box center [270, 33] width 286 height 20
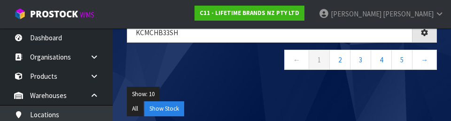
click at [243, 87] on ul "Show: 10 5 10 25 50" at bounding box center [282, 94] width 310 height 15
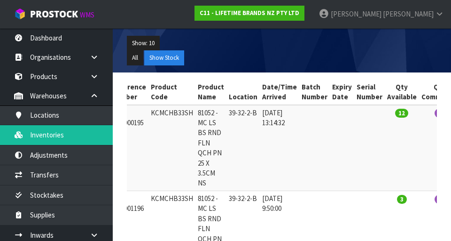
scroll to position [0, 0]
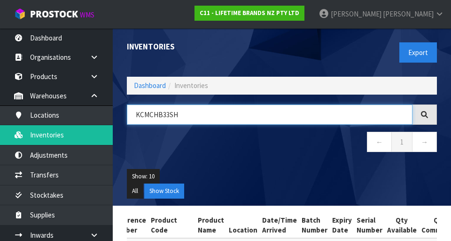
click at [198, 116] on input "KCMCHB33SH" at bounding box center [270, 114] width 286 height 20
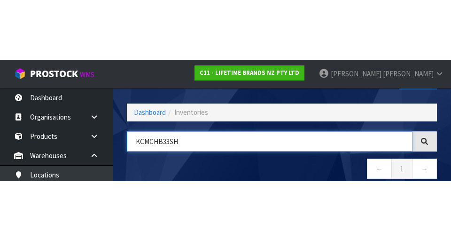
scroll to position [54, 0]
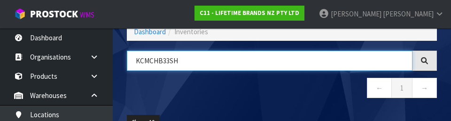
click at [171, 63] on input "KCMCHB33SH" at bounding box center [270, 61] width 286 height 20
click at [175, 62] on input "KCMCHB33SH" at bounding box center [270, 61] width 286 height 20
type input "K"
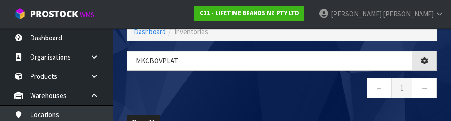
click at [258, 103] on div "MKCBOVPLAt ← 1 →" at bounding box center [282, 79] width 324 height 57
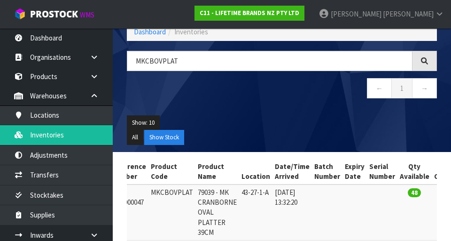
type input "MKCBOVPLAT"
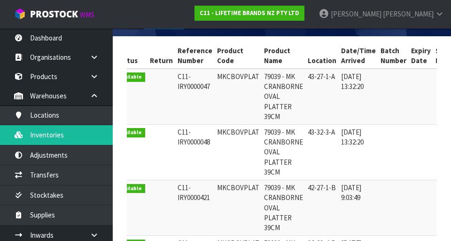
scroll to position [0, 0]
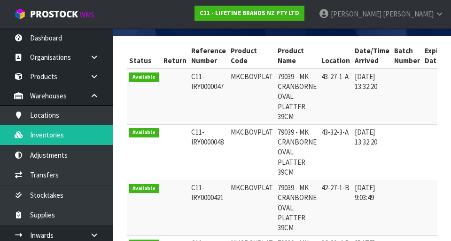
copy td "MKCBOVPLAT"
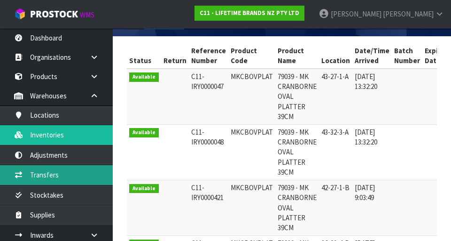
click at [86, 175] on link "Transfers" at bounding box center [56, 174] width 113 height 19
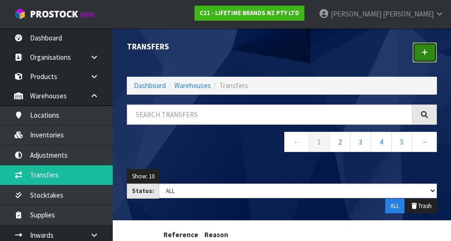
click at [282, 54] on icon at bounding box center [425, 52] width 7 height 7
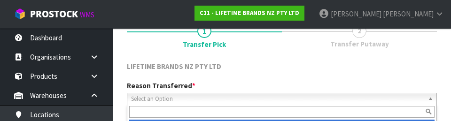
scroll to position [130, 0]
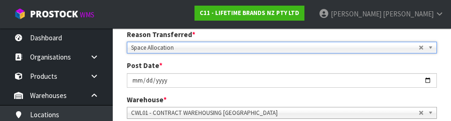
click at [282, 66] on div "Post Date * [DATE]" at bounding box center [282, 74] width 324 height 27
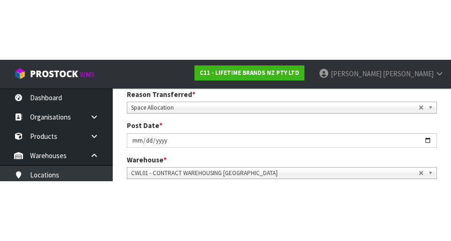
scroll to position [134, 0]
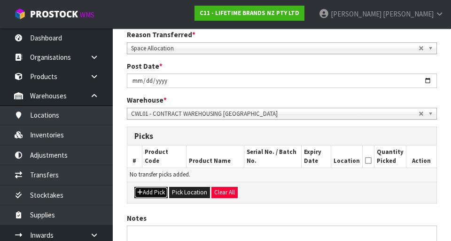
click at [154, 188] on button "Add Pick" at bounding box center [150, 192] width 33 height 11
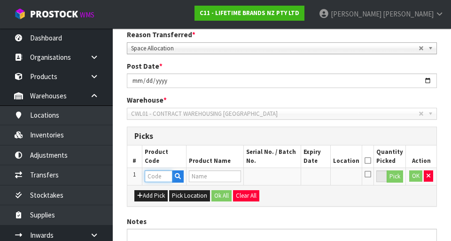
click at [160, 176] on input "text" at bounding box center [159, 176] width 28 height 12
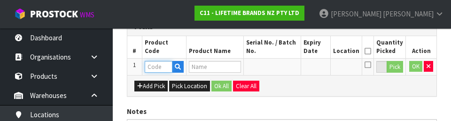
scroll to position [245, 0]
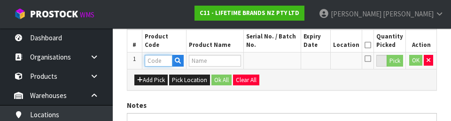
type input "MKCBOVPLAT"
type input "79039 - MK CRANBORNE OVAL PLATTER 39CM"
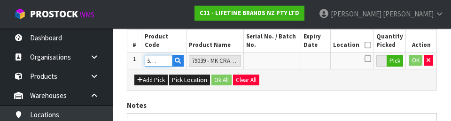
type input "MKCBOVPLAT"
click at [282, 65] on button "Pick" at bounding box center [395, 61] width 16 height 12
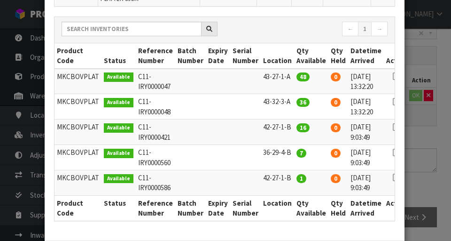
scroll to position [119, 0]
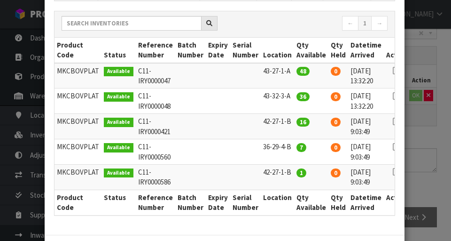
click at [282, 147] on icon at bounding box center [397, 147] width 8 height 0
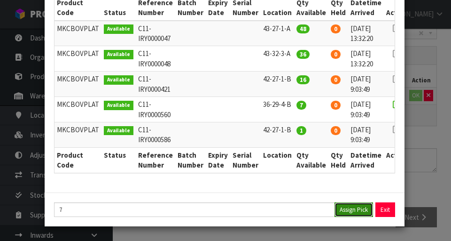
click at [282, 211] on button "Assign Pick" at bounding box center [354, 209] width 39 height 15
type input "7"
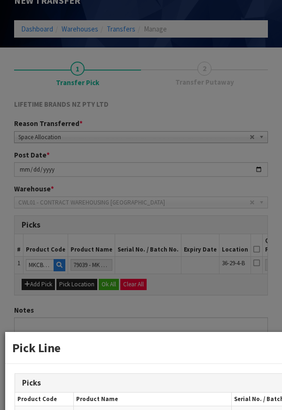
scroll to position [298, 112]
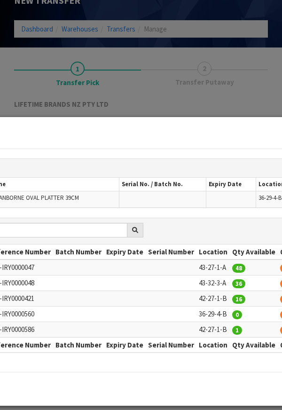
click at [149, 103] on div "Pick Line Picks Product Code Product Name Serial No. / Batch No. Expiry Date Lo…" at bounding box center [141, 205] width 282 height 410
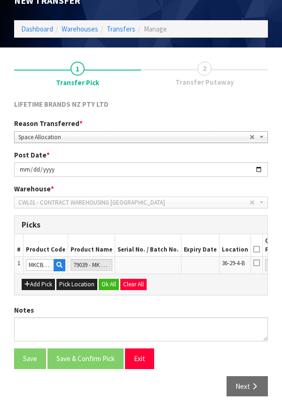
scroll to position [0, 32]
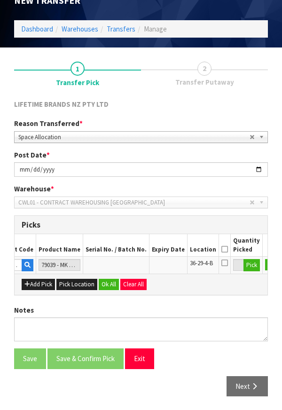
click at [221, 250] on icon at bounding box center [224, 249] width 7 height 0
click at [265, 267] on button "OK" at bounding box center [271, 264] width 13 height 11
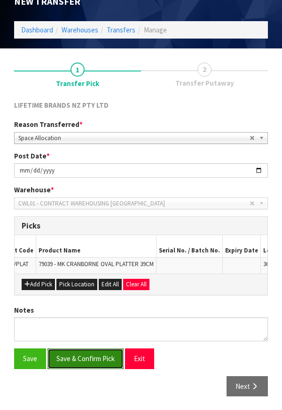
click at [98, 354] on button "Save & Confirm Pick" at bounding box center [85, 358] width 76 height 20
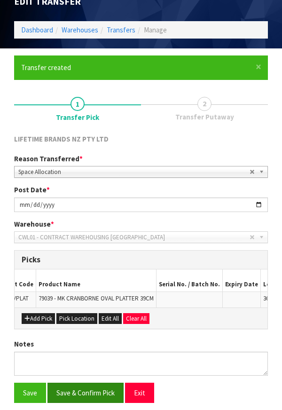
scroll to position [0, 0]
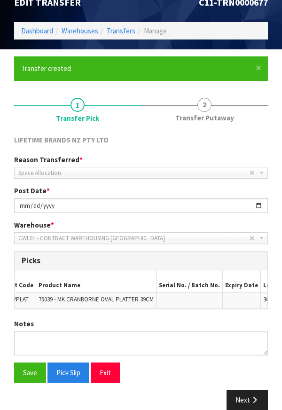
scroll to position [82, 0]
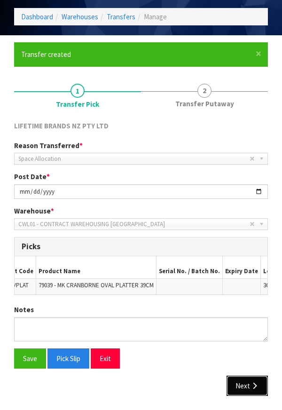
click at [250, 383] on icon "button" at bounding box center [254, 385] width 9 height 7
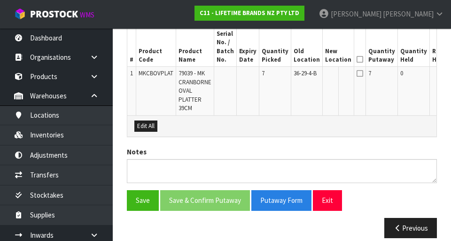
scroll to position [287, 0]
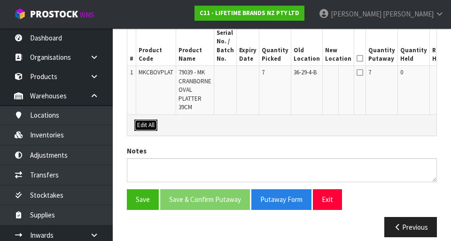
click at [152, 124] on button "Edit All" at bounding box center [145, 124] width 23 height 11
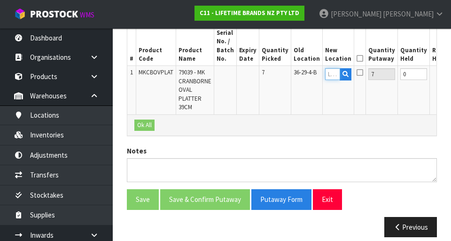
click at [282, 76] on input "text" at bounding box center [332, 74] width 15 height 12
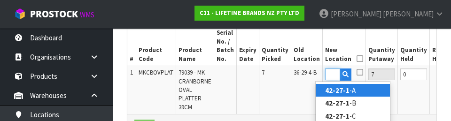
scroll to position [0, 15]
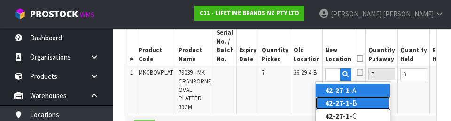
click at [282, 106] on link "42-27-1- B" at bounding box center [353, 103] width 74 height 13
type input "42-27-1-B"
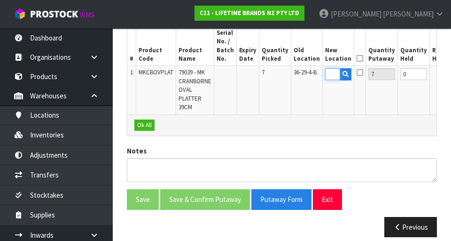
scroll to position [0, 0]
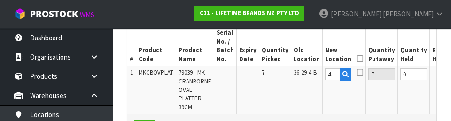
click at [282, 59] on icon at bounding box center [360, 59] width 7 height 0
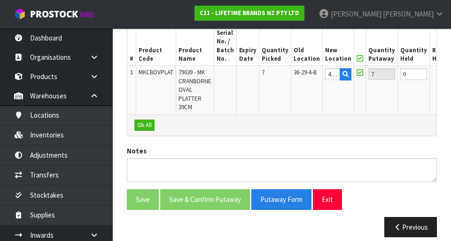
scroll to position [0, 27]
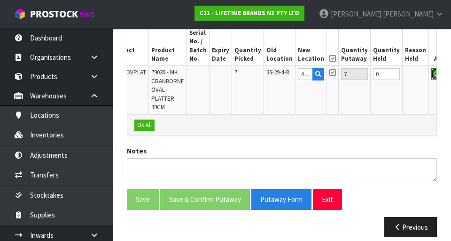
click at [282, 78] on button "OK" at bounding box center [437, 73] width 13 height 11
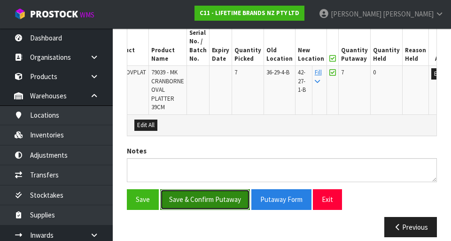
click at [222, 196] on button "Save & Confirm Putaway" at bounding box center [205, 199] width 90 height 20
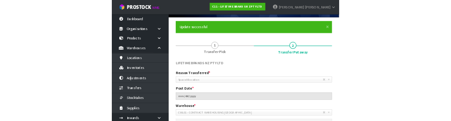
scroll to position [0, 0]
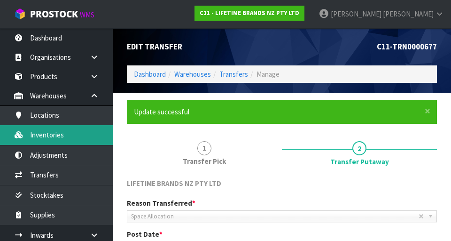
click at [87, 133] on link "Inventories" at bounding box center [56, 134] width 113 height 19
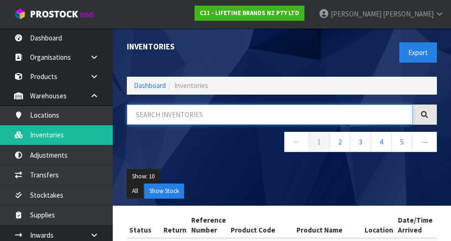
click at [204, 113] on input "text" at bounding box center [270, 114] width 286 height 20
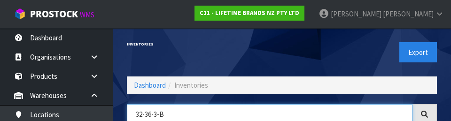
type input "32-36-3-B"
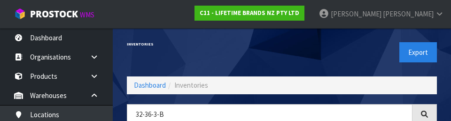
click at [282, 55] on div "Export" at bounding box center [363, 52] width 162 height 48
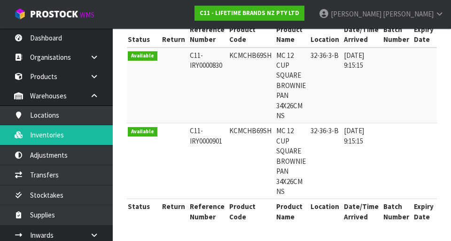
scroll to position [0, 3]
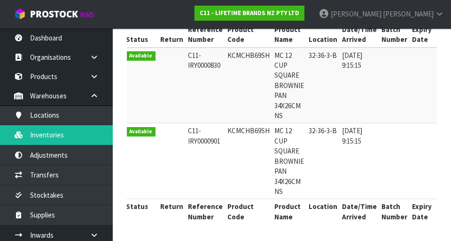
copy td "KCMCHB69SH"
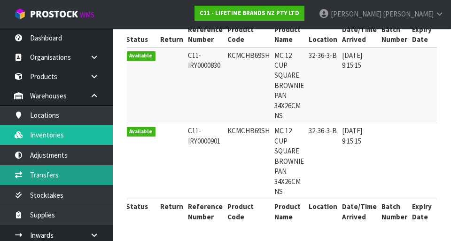
click at [86, 176] on link "Transfers" at bounding box center [56, 174] width 113 height 19
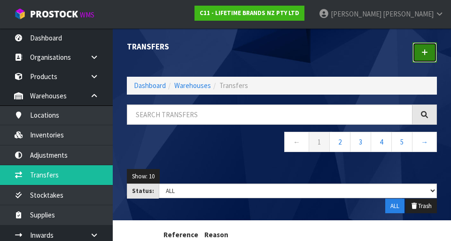
click at [282, 54] on icon at bounding box center [425, 52] width 7 height 7
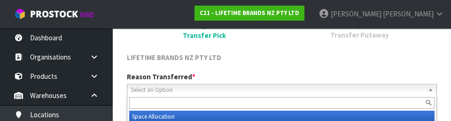
scroll to position [130, 0]
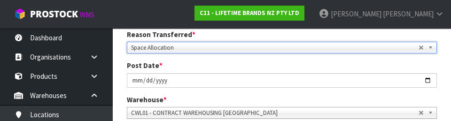
click at [282, 67] on div "Post Date * [DATE]" at bounding box center [282, 74] width 324 height 27
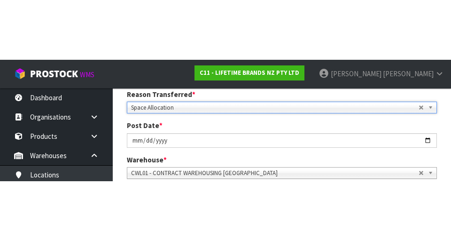
scroll to position [134, 0]
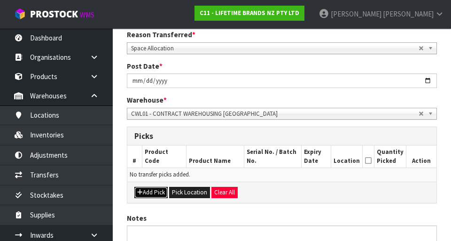
click at [152, 188] on button "Add Pick" at bounding box center [150, 192] width 33 height 11
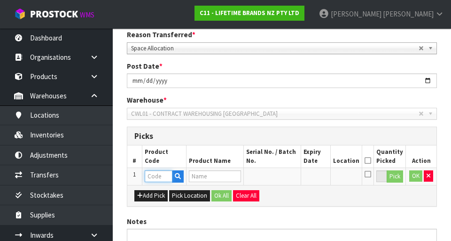
click at [161, 177] on input "text" at bounding box center [159, 176] width 28 height 12
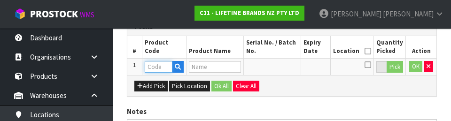
scroll to position [245, 0]
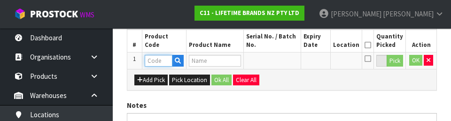
type input "KCMCHB69SH"
type input "MC 12 CUP SQUARE BROWNIE PAN 34X26CM NS"
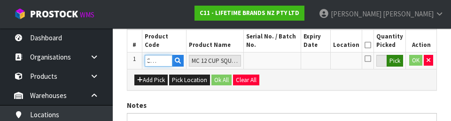
type input "KCMCHB69SH"
click at [282, 64] on button "Pick" at bounding box center [395, 61] width 16 height 12
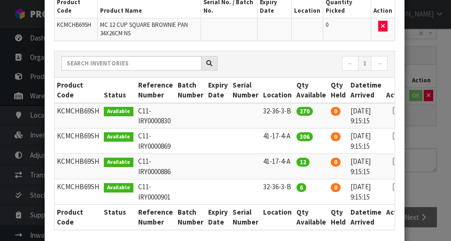
scroll to position [80, 0]
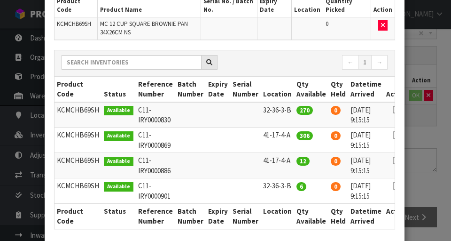
click at [282, 191] on div "Pick Line Picks Product Code Product Name Serial No. / Batch No. Expiry Date Lo…" at bounding box center [225, 120] width 451 height 241
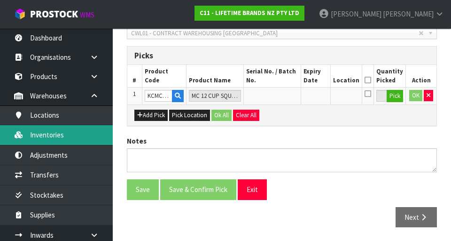
click at [84, 138] on link "Inventories" at bounding box center [56, 134] width 113 height 19
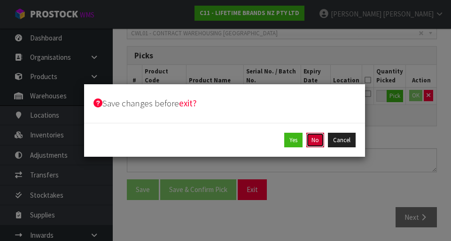
click at [282, 142] on button "No" at bounding box center [315, 140] width 18 height 15
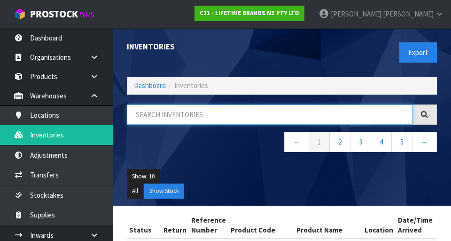
paste input "KCMCHB69SH"
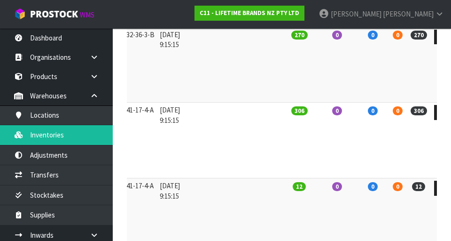
scroll to position [214, 0]
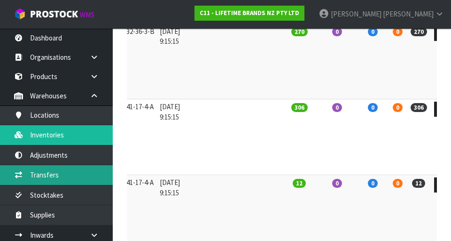
type input "KCMCHB69SH"
click at [74, 173] on link "Transfers" at bounding box center [56, 174] width 113 height 19
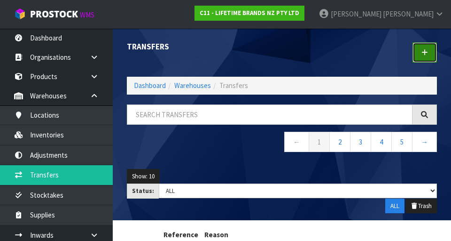
click at [282, 55] on icon at bounding box center [425, 52] width 7 height 7
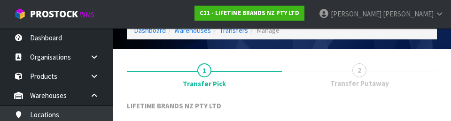
scroll to position [130, 0]
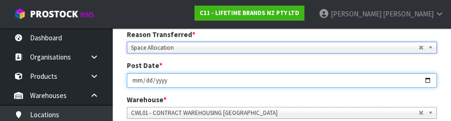
click at [282, 74] on input "[DATE]" at bounding box center [282, 80] width 310 height 15
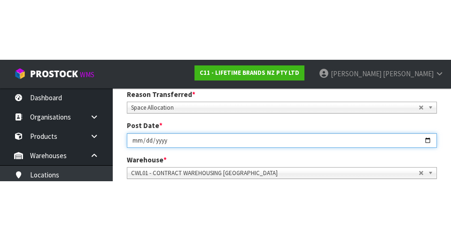
scroll to position [134, 0]
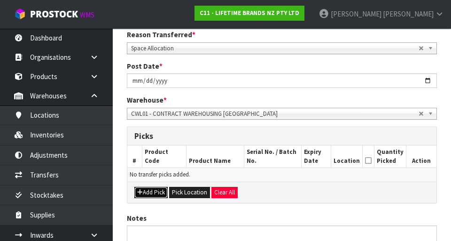
click at [156, 189] on button "Add Pick" at bounding box center [150, 192] width 33 height 11
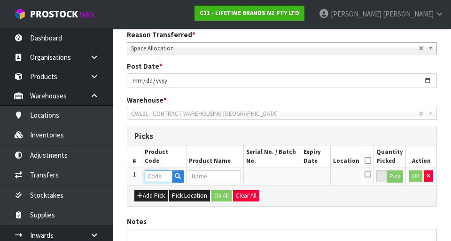
click at [161, 179] on input "text" at bounding box center [159, 176] width 28 height 12
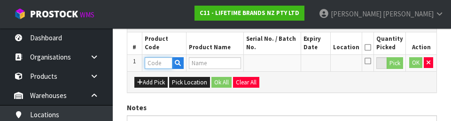
scroll to position [245, 0]
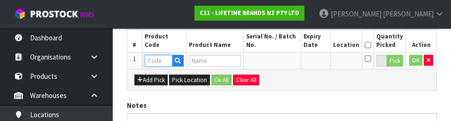
paste input "KCMCHB69SH"
type input "KCMCHB69SH"
type input "MC 12 CUP SQUARE BROWNIE PAN 34X26CM NS"
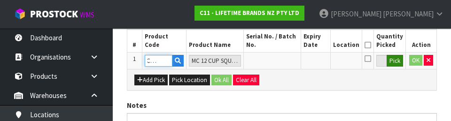
type input "KCMCHB69SH"
click at [282, 63] on button "Pick" at bounding box center [395, 61] width 16 height 12
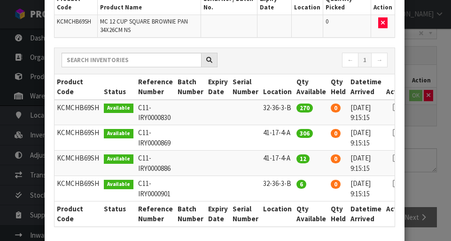
scroll to position [84, 0]
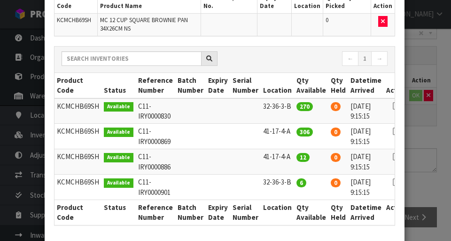
click at [282, 106] on icon at bounding box center [397, 106] width 8 height 0
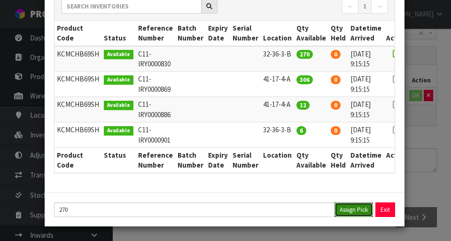
click at [282, 211] on button "Assign Pick" at bounding box center [354, 209] width 39 height 15
type input "270"
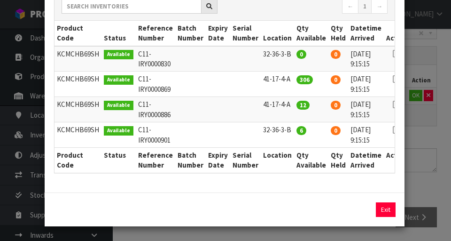
click at [282, 130] on icon at bounding box center [397, 130] width 8 height 0
click at [282, 212] on button "Assign Pick" at bounding box center [354, 209] width 39 height 15
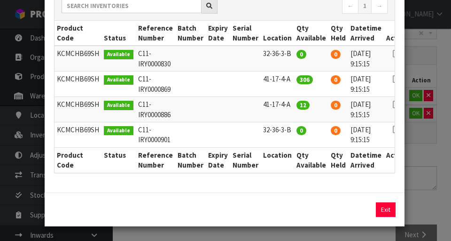
copy td "41-17-4-A"
click at [282, 214] on button "Exit" at bounding box center [386, 209] width 20 height 15
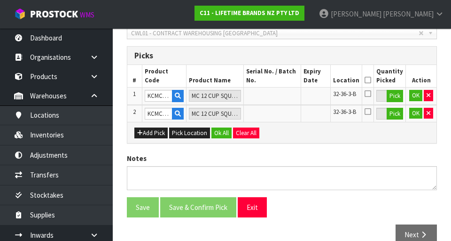
click at [282, 80] on icon at bounding box center [368, 80] width 7 height 0
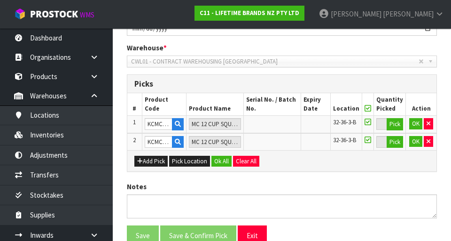
scroll to position [192, 0]
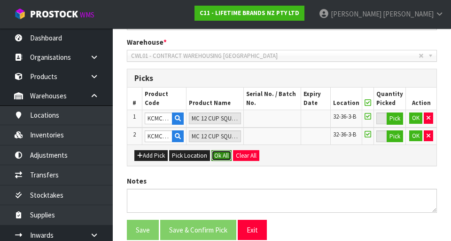
click at [226, 155] on button "Ok All" at bounding box center [221, 155] width 20 height 11
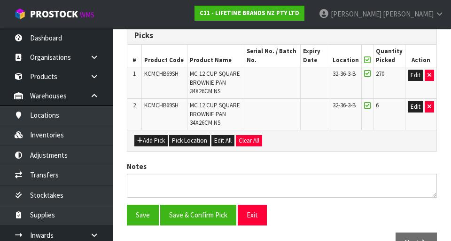
scroll to position [260, 0]
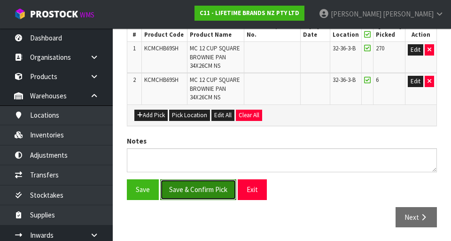
click at [211, 191] on button "Save & Confirm Pick" at bounding box center [198, 189] width 76 height 20
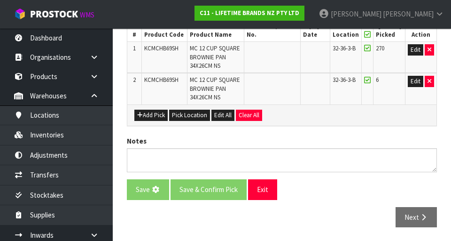
scroll to position [0, 0]
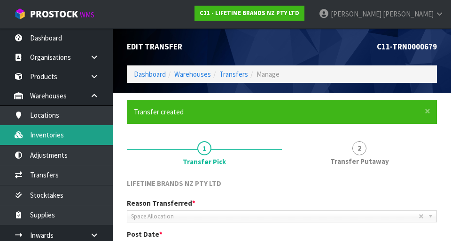
click at [78, 138] on link "Inventories" at bounding box center [56, 134] width 113 height 19
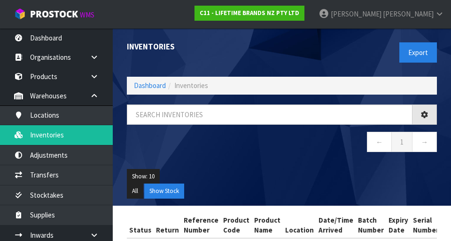
click at [93, 137] on div "Inventories Export Dashboard Inventories ← 1 → Show: 10 5 10 25 50 All Show Sto…" at bounding box center [225, 140] width 451 height 280
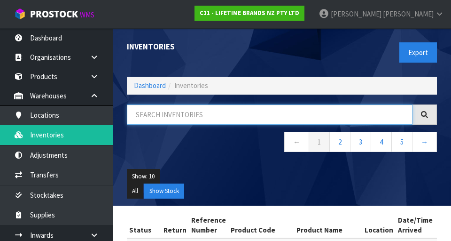
click at [192, 112] on input "text" at bounding box center [270, 114] width 286 height 20
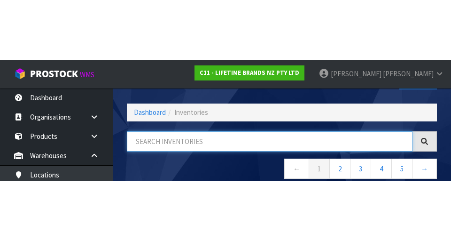
scroll to position [54, 0]
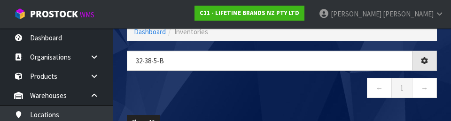
click at [260, 103] on div "32-38-5-b ← 1 →" at bounding box center [282, 79] width 324 height 57
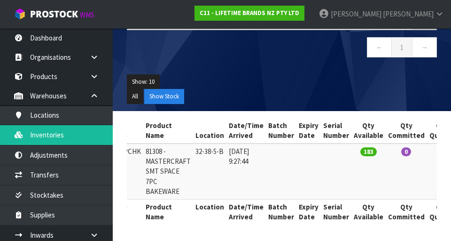
scroll to position [0, 0]
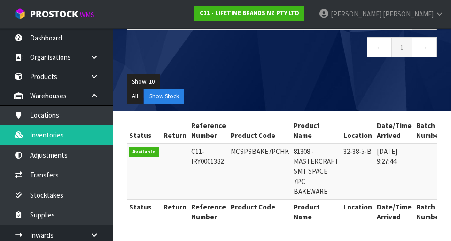
copy td "MCSPSBAKE7PCHK"
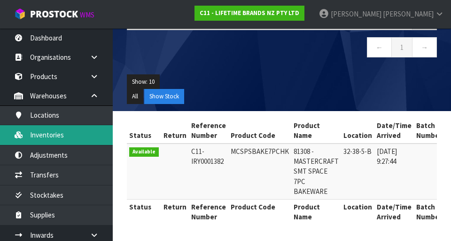
click at [88, 140] on link "Inventories" at bounding box center [56, 134] width 113 height 19
click at [75, 141] on link "Inventories" at bounding box center [56, 134] width 113 height 19
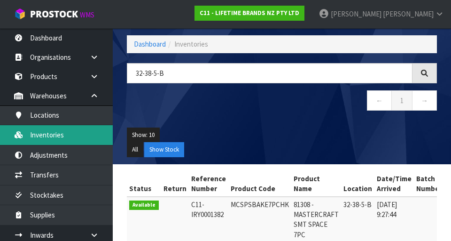
scroll to position [40, 0]
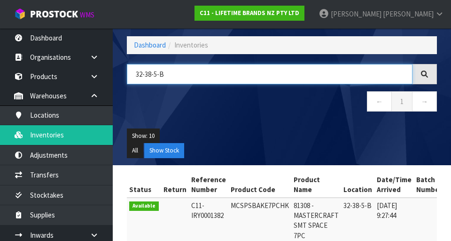
click at [180, 77] on input "32-38-5-B" at bounding box center [270, 74] width 286 height 20
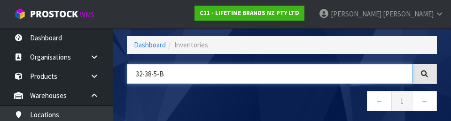
click at [153, 76] on input "32-38-5-B" at bounding box center [270, 74] width 286 height 20
click at [151, 76] on input "32-38-5-B" at bounding box center [270, 74] width 286 height 20
paste input "MCSPSBAKE7PCHK"
type input "MCSPSBAKE7PCHK"
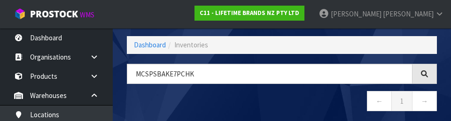
click at [282, 104] on nav "← 1 →" at bounding box center [282, 102] width 310 height 23
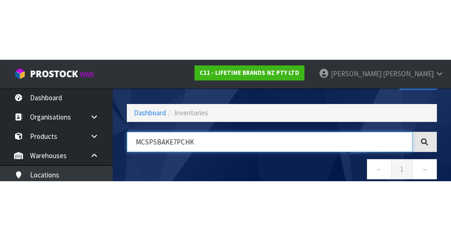
scroll to position [54, 0]
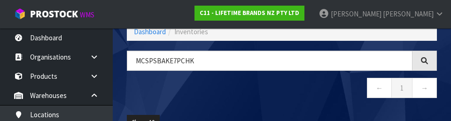
click at [282, 96] on nav "← 1 →" at bounding box center [282, 89] width 310 height 23
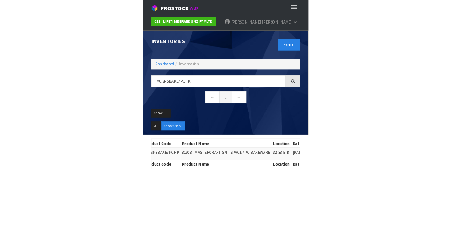
scroll to position [0, 145]
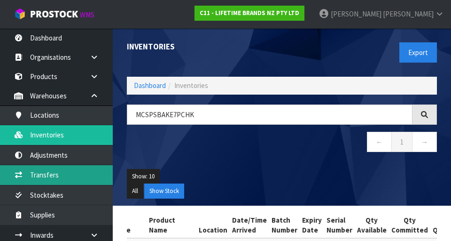
click at [52, 174] on link "Transfers" at bounding box center [56, 174] width 113 height 19
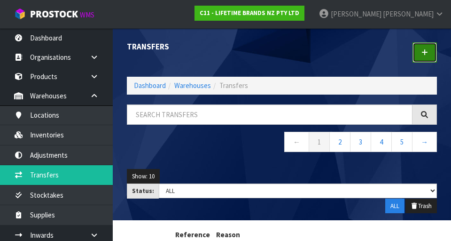
click at [282, 53] on link at bounding box center [425, 52] width 24 height 20
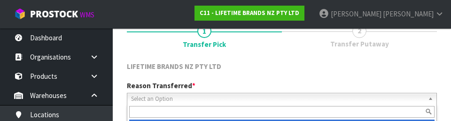
scroll to position [130, 0]
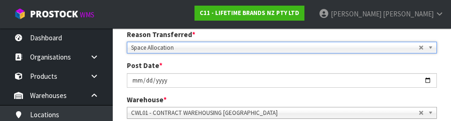
click at [282, 97] on div "Warehouse * 01 - CONTRACT WAREHOUSING MAIN 02 - CONTRACT WAREHOUSING NO 2 CHC -…" at bounding box center [282, 107] width 324 height 24
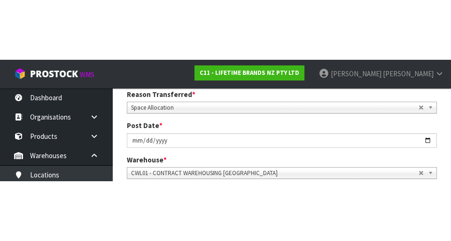
scroll to position [134, 0]
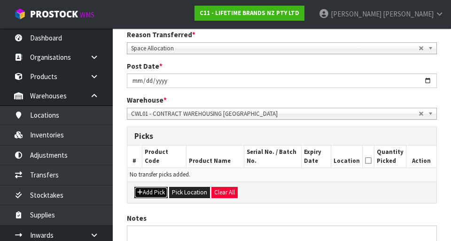
click at [147, 188] on button "Add Pick" at bounding box center [150, 192] width 33 height 11
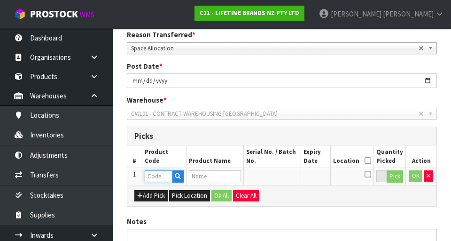
paste input "MCSPSBAKE7PCHK"
type input "MCSPSBAKE7PCHK"
type input "81308 - MASTERCRAFT SMT SPACE 7PC BAKEWARE"
type input "MCSPSBAKE7PCHK"
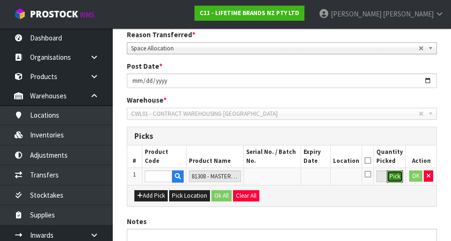
click at [282, 178] on button "Pick" at bounding box center [395, 176] width 16 height 12
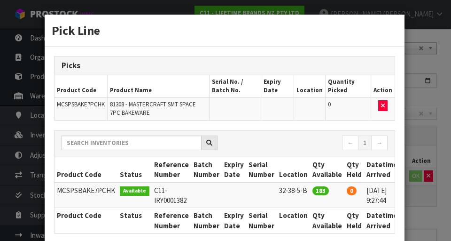
scroll to position [0, 22]
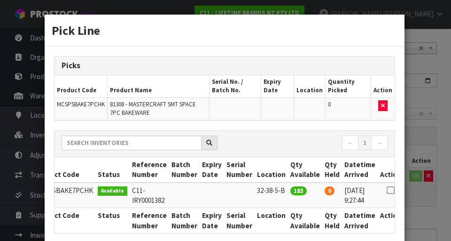
click at [282, 190] on icon at bounding box center [391, 190] width 8 height 0
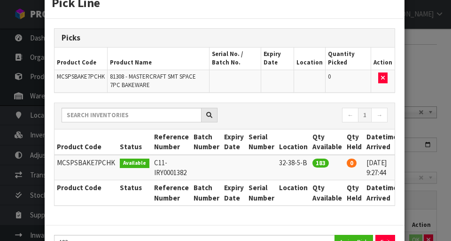
scroll to position [28, 0]
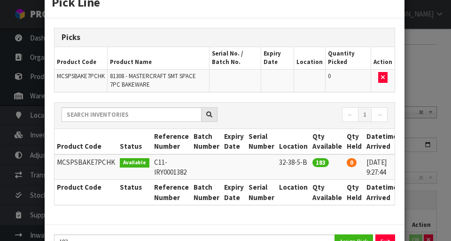
copy td "MCSPSBAKE7PCHK"
click at [282, 64] on div "Pick Line Picks Product Code Product Name Serial No. / Batch No. Expiry Date Lo…" at bounding box center [225, 120] width 451 height 241
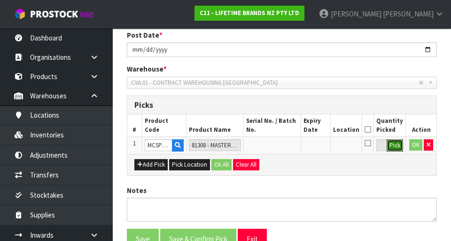
scroll to position [165, 0]
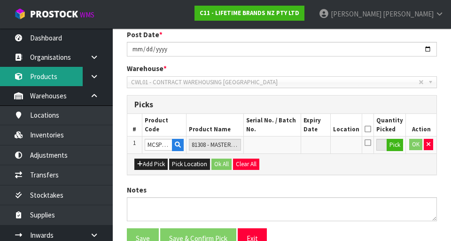
click at [55, 84] on link "Products" at bounding box center [56, 76] width 113 height 19
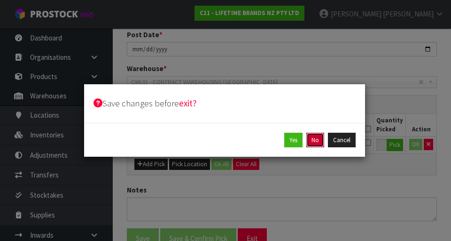
click at [282, 143] on button "No" at bounding box center [315, 140] width 18 height 15
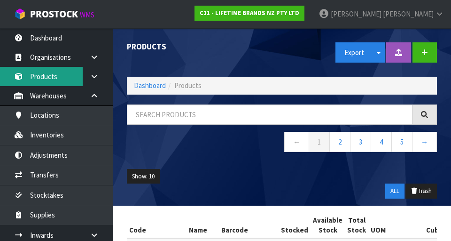
click at [45, 81] on link "Products" at bounding box center [56, 76] width 113 height 19
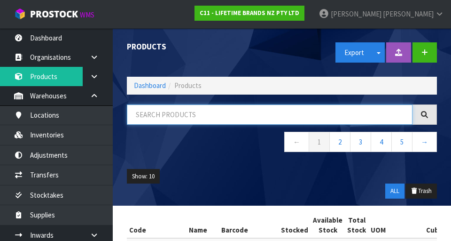
paste input "MCSPSBAKE7PCHK"
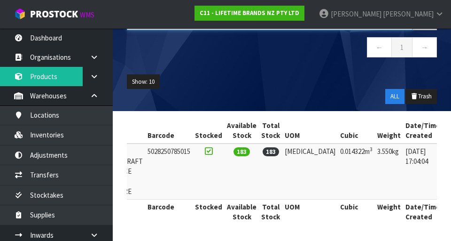
scroll to position [0, 120]
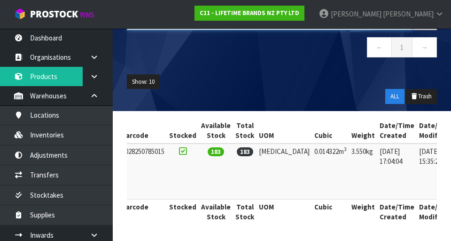
type input "MCSPSBAKE7PCHK"
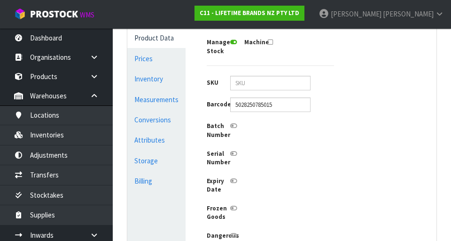
scroll to position [258, 0]
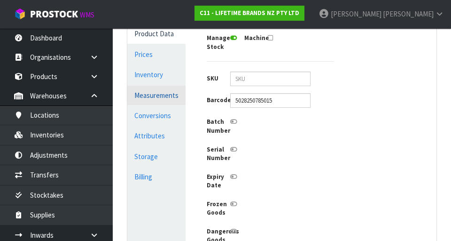
click at [164, 99] on link "Measurements" at bounding box center [156, 95] width 58 height 19
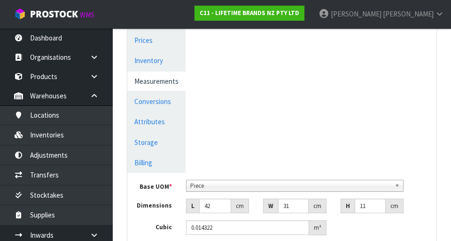
scroll to position [271, 0]
click at [175, 99] on link "Conversions" at bounding box center [156, 101] width 58 height 19
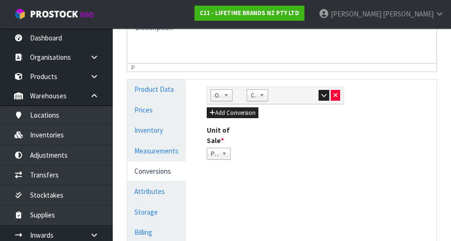
scroll to position [205, 0]
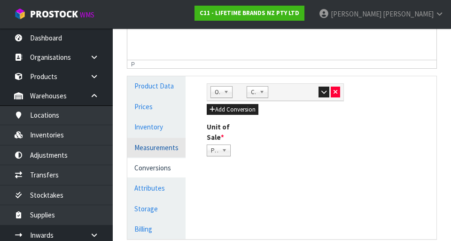
click at [167, 146] on link "Measurements" at bounding box center [156, 147] width 58 height 19
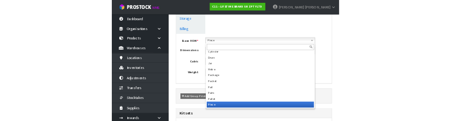
scroll to position [372, 0]
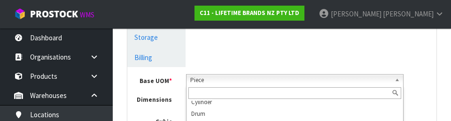
click at [282, 54] on div "Product Data Prices Inventory Measurements Conversions Attributes Storage Billi…" at bounding box center [281, 35] width 323 height 261
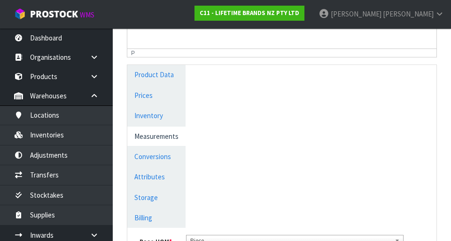
scroll to position [217, 0]
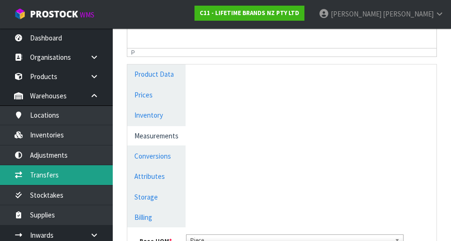
click at [84, 172] on link "Transfers" at bounding box center [56, 174] width 113 height 19
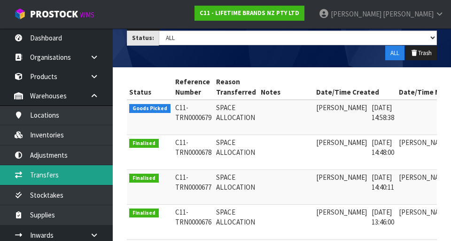
scroll to position [0, 47]
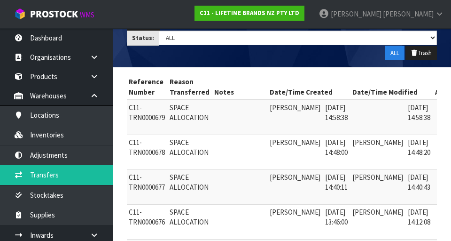
click at [282, 107] on link at bounding box center [445, 109] width 17 height 15
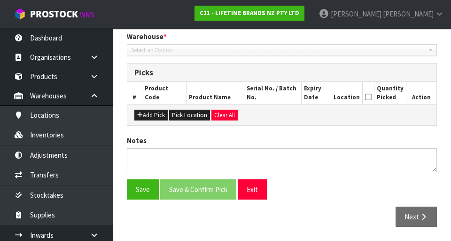
type input "[DATE]"
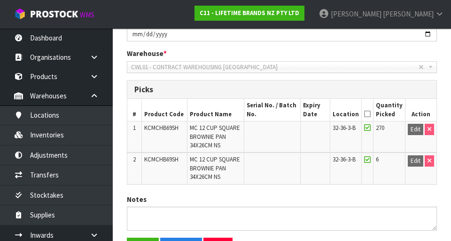
scroll to position [239, 0]
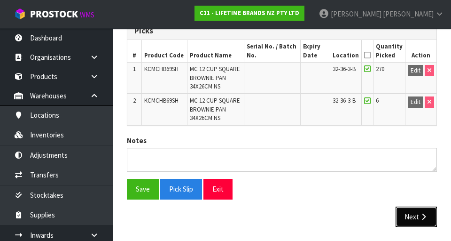
click at [282, 218] on icon "button" at bounding box center [423, 216] width 9 height 7
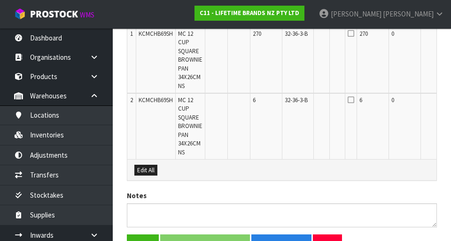
scroll to position [292, 0]
click at [144, 164] on button "Edit All" at bounding box center [145, 169] width 23 height 11
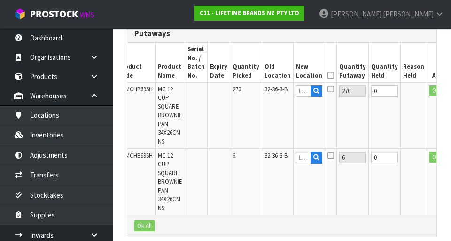
scroll to position [0, 0]
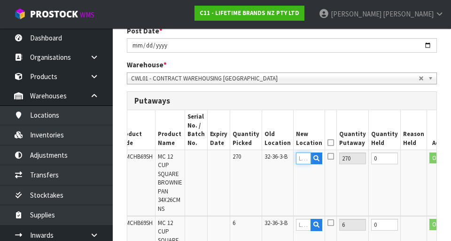
click at [282, 160] on input "text" at bounding box center [303, 158] width 15 height 12
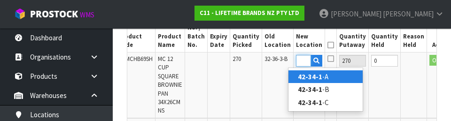
scroll to position [0, 15]
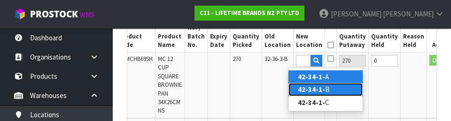
click at [282, 94] on link "42-34-1- B" at bounding box center [326, 89] width 74 height 13
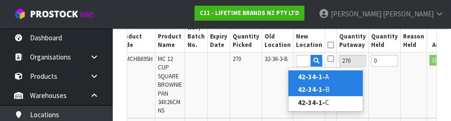
type input "42-34-1-B"
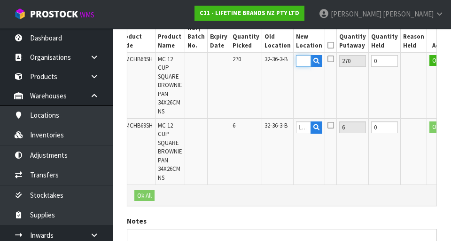
scroll to position [0, 0]
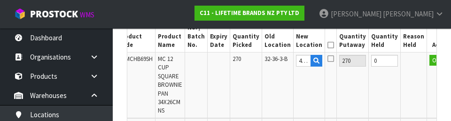
click at [282, 61] on icon at bounding box center [331, 59] width 7 height 8
click at [0, 0] on input "checkbox" at bounding box center [0, 0] width 0 height 0
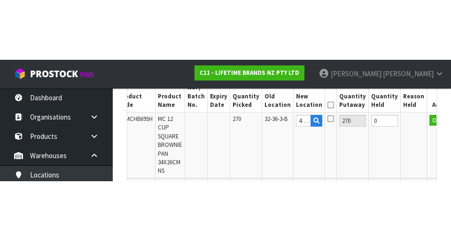
scroll to position [266, 0]
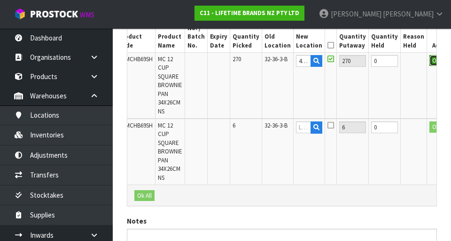
click at [282, 64] on button "OK" at bounding box center [436, 60] width 13 height 11
click at [282, 67] on icon at bounding box center [315, 68] width 5 height 6
type input "42-34-1-B"
click at [282, 46] on icon at bounding box center [331, 45] width 7 height 0
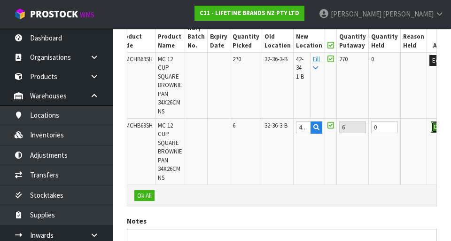
click at [282, 129] on button "OK" at bounding box center [437, 126] width 13 height 11
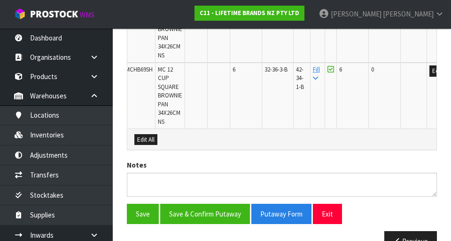
scroll to position [346, 0]
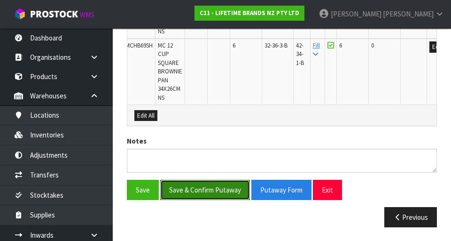
click at [225, 188] on button "Save & Confirm Putaway" at bounding box center [205, 190] width 90 height 20
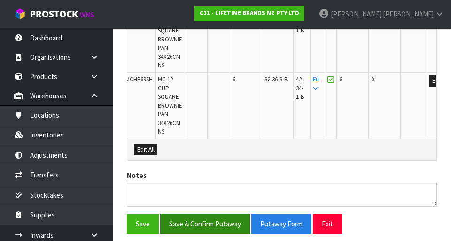
scroll to position [0, 0]
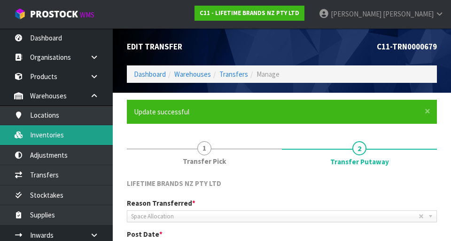
click at [93, 133] on link "Inventories" at bounding box center [56, 134] width 113 height 19
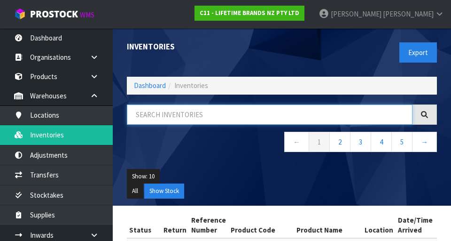
paste input "MCSPSBAKE7PCHK"
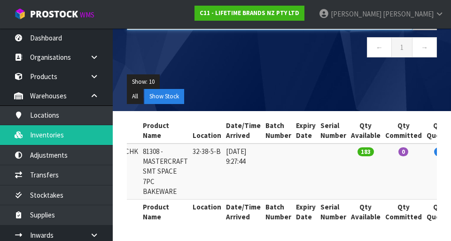
scroll to position [0, 152]
type input "MCSPSBAKE7PCHK"
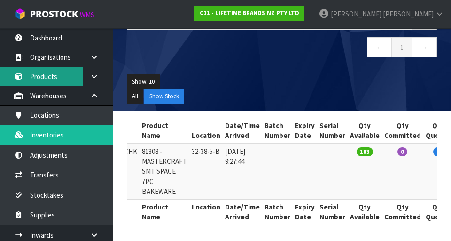
click at [61, 78] on link "Products" at bounding box center [56, 76] width 113 height 19
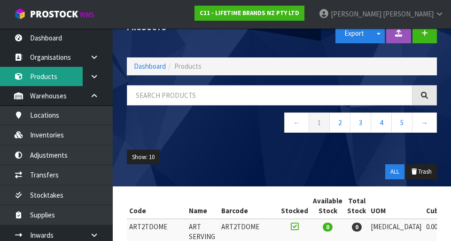
scroll to position [8, 0]
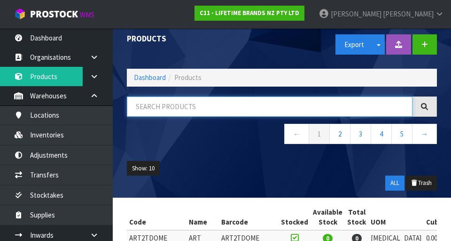
paste input "MCSPSBAKE7PCHK"
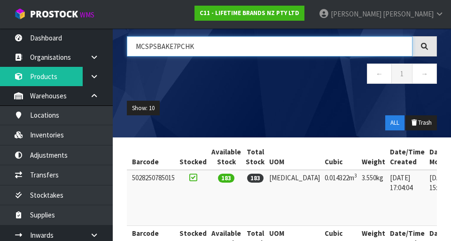
scroll to position [0, 120]
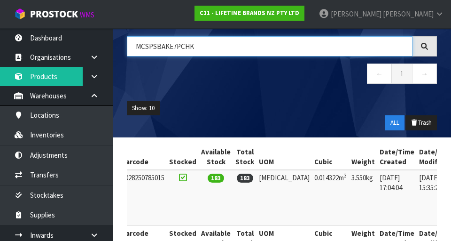
type input "MCSPSBAKE7PCHK"
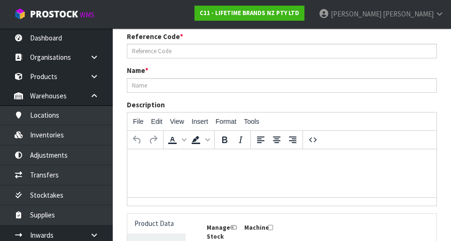
type input "MCSPSBAKE7PCHK"
type input "81308 - MASTERCRAFT SMT SPACE 7PC BAKEWARE"
type input "5028250785015"
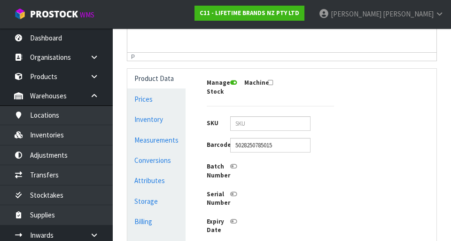
scroll to position [212, 0]
click at [154, 165] on link "Conversions" at bounding box center [156, 160] width 58 height 19
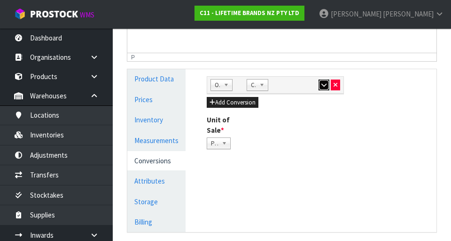
click at [282, 87] on icon "button" at bounding box center [323, 85] width 5 height 6
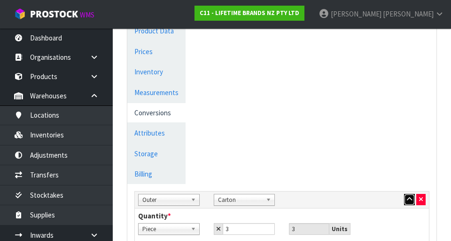
scroll to position [260, 0]
click at [173, 92] on link "Measurements" at bounding box center [156, 92] width 58 height 19
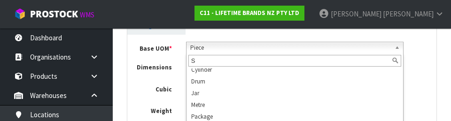
scroll to position [0, 0]
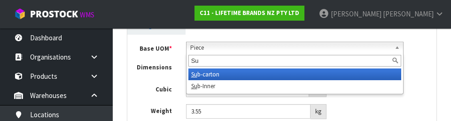
type input "Sub"
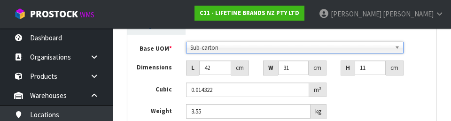
click at [282, 74] on div "Manage Stock Machine SKU Barcode 5028250785015 Batch Number Serial Number Expir…" at bounding box center [281, 84] width 323 height 99
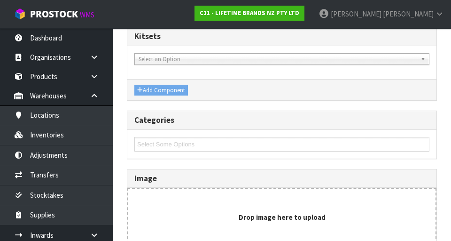
scroll to position [628, 0]
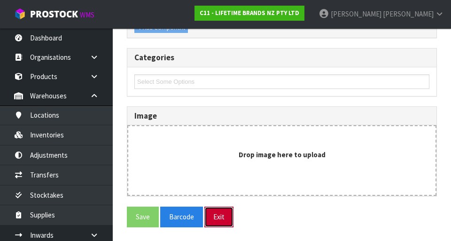
click at [226, 217] on button "Exit" at bounding box center [218, 216] width 29 height 20
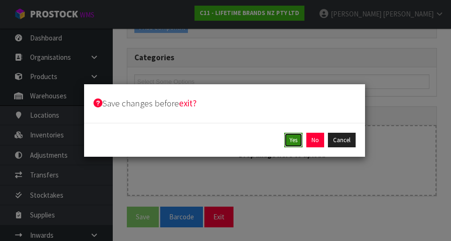
click at [282, 142] on button "Yes" at bounding box center [293, 140] width 18 height 15
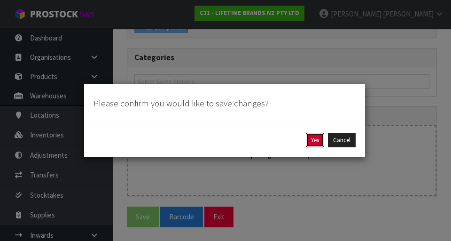
click at [282, 145] on button "Yes" at bounding box center [315, 140] width 18 height 15
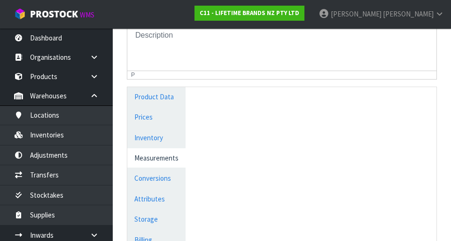
scroll to position [230, 0]
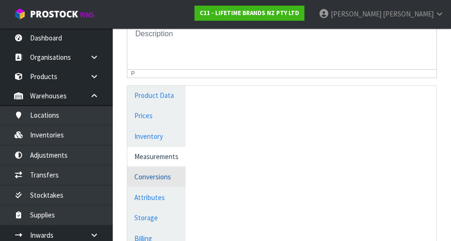
click at [175, 179] on link "Conversions" at bounding box center [156, 176] width 58 height 19
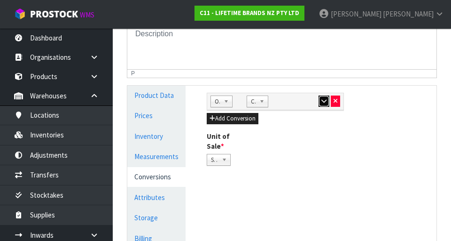
click at [282, 105] on button "button" at bounding box center [324, 100] width 11 height 11
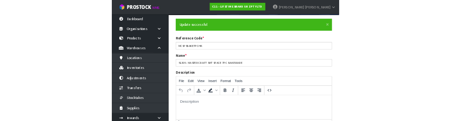
scroll to position [61, 0]
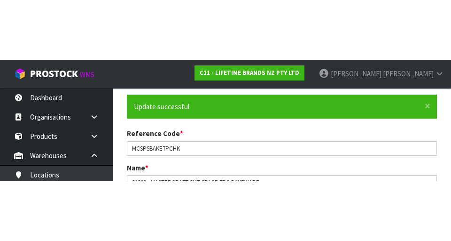
scroll to position [65, 0]
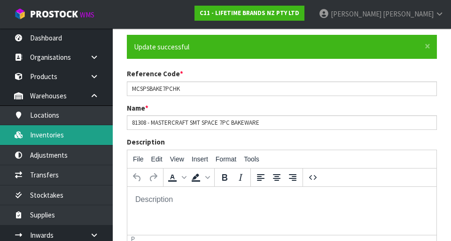
click at [75, 137] on link "Inventories" at bounding box center [56, 134] width 113 height 19
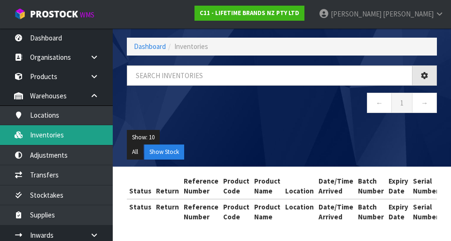
scroll to position [65, 0]
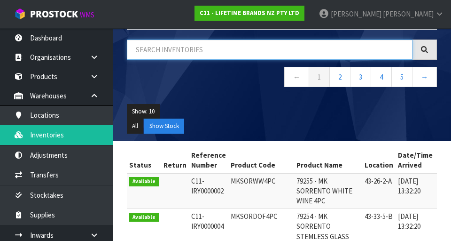
paste input "MCSPSBAKE7PCHK"
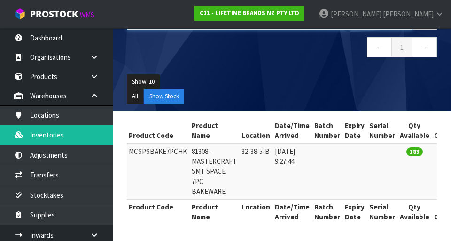
scroll to position [0, 216]
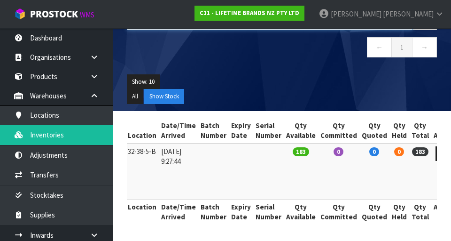
type input "MCSPSBAKE7PCHK"
click at [282, 154] on icon at bounding box center [444, 153] width 7 height 6
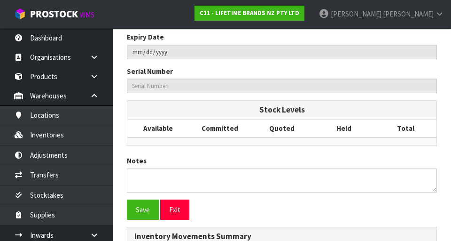
type input "MCSPSBAKE7PCHK"
type input "81308 - MASTERCRAFT SMT SPACE 7PC BAKEWARE"
type input "32-38-5-B"
type input "C11-IRY0001382"
type input "C11-REC0000044"
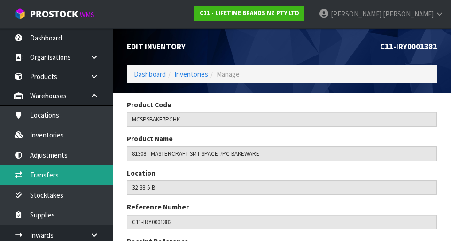
click at [82, 177] on link "Transfers" at bounding box center [56, 174] width 113 height 19
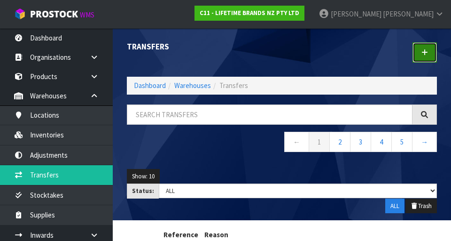
click at [282, 59] on link at bounding box center [425, 52] width 24 height 20
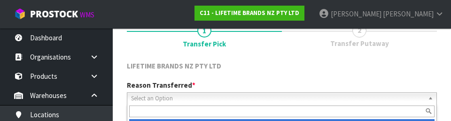
scroll to position [130, 0]
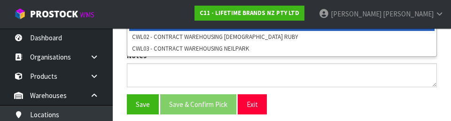
click at [282, 102] on div "Save Save & Confirm Pick Exit" at bounding box center [282, 104] width 324 height 20
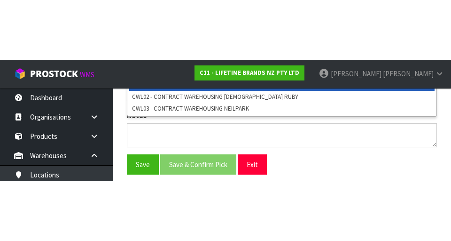
scroll to position [211, 0]
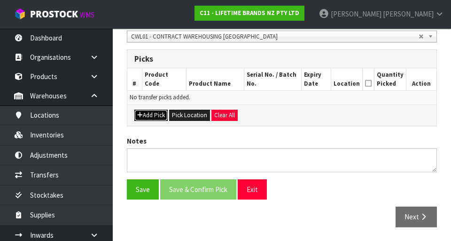
click at [151, 115] on button "Add Pick" at bounding box center [150, 115] width 33 height 11
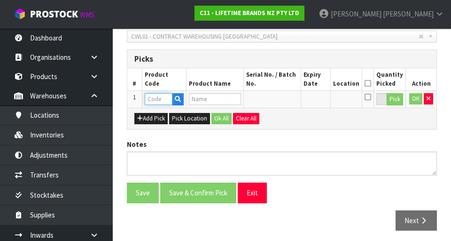
paste input "MCSPSBAKE7PCHK"
type input "MCSPSBAKE7PCHK"
type input "81308 - MASTERCRAFT SMT SPACE 7PC BAKEWARE"
type input "MCSPSBAKE7PCHK"
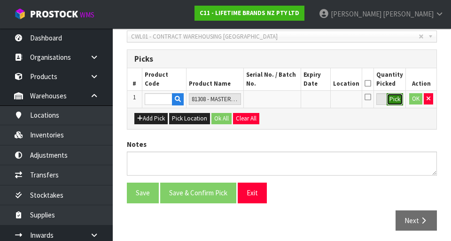
click at [282, 102] on button "Pick" at bounding box center [395, 99] width 16 height 12
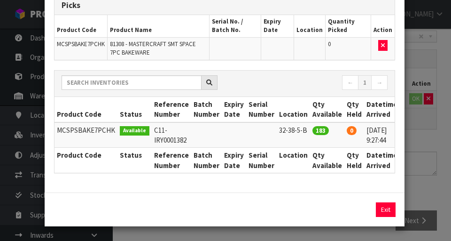
scroll to position [0, 22]
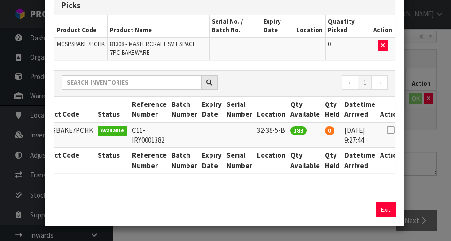
click at [282, 130] on icon at bounding box center [391, 130] width 8 height 0
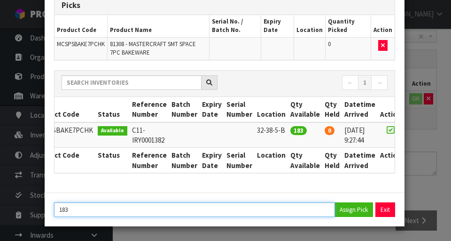
click at [133, 208] on input "183" at bounding box center [194, 209] width 281 height 15
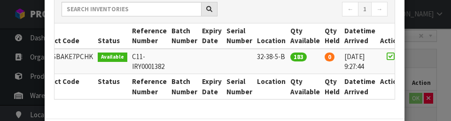
scroll to position [180, 0]
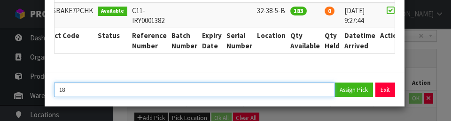
type input "1"
type input "42"
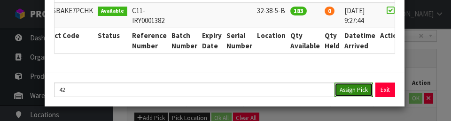
click at [282, 92] on button "Assign Pick" at bounding box center [354, 90] width 39 height 15
type input "42"
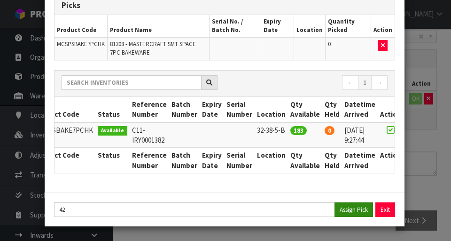
scroll to position [61, 0]
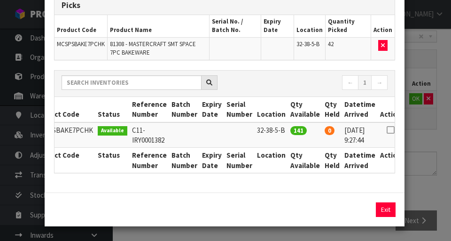
click at [282, 194] on div "Pick Line Picks Product Code Product Name Serial No. / Batch No. Expiry Date Lo…" at bounding box center [225, 120] width 451 height 241
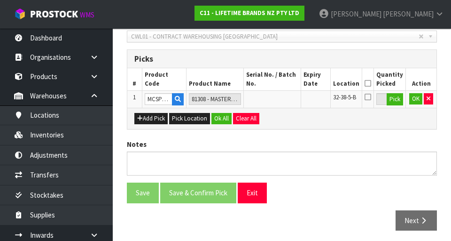
click at [282, 99] on icon at bounding box center [368, 97] width 7 height 8
click at [0, 0] on input "checkbox" at bounding box center [0, 0] width 0 height 0
click at [282, 102] on button "OK" at bounding box center [415, 98] width 13 height 11
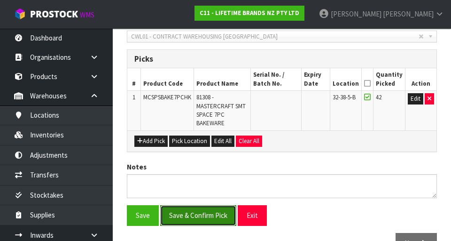
click at [219, 210] on button "Save & Confirm Pick" at bounding box center [198, 215] width 76 height 20
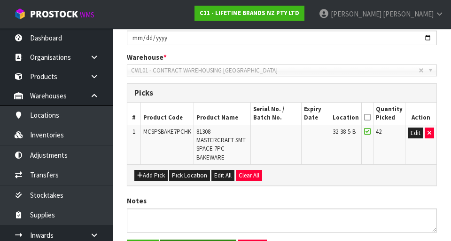
scroll to position [0, 0]
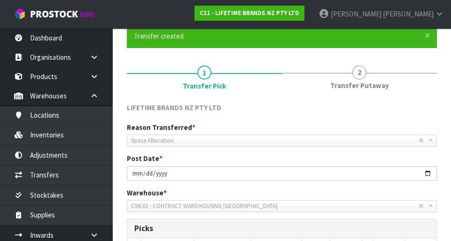
scroll to position [77, 0]
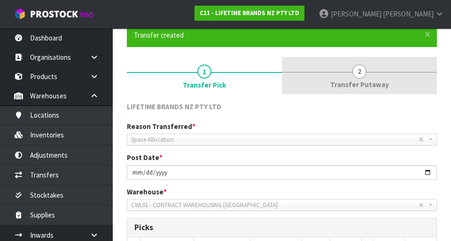
click at [282, 82] on span "Transfer Putaway" at bounding box center [359, 84] width 59 height 10
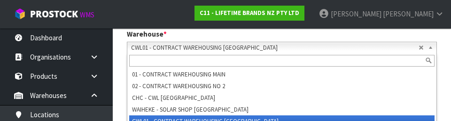
click at [282, 99] on section "× Close Transfer created 1 Transfer Pick 2 Transfer Putaway LIFETIME BRANDS NZ …" at bounding box center [282, 82] width 338 height 446
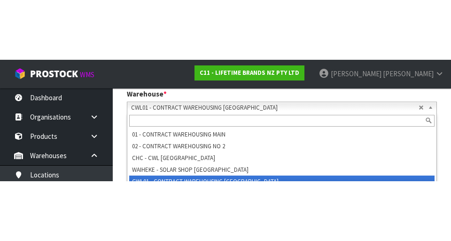
scroll to position [234, 0]
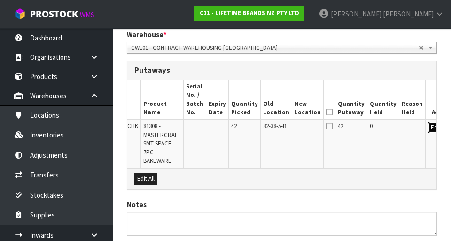
click at [282, 129] on button "Edit" at bounding box center [436, 127] width 16 height 11
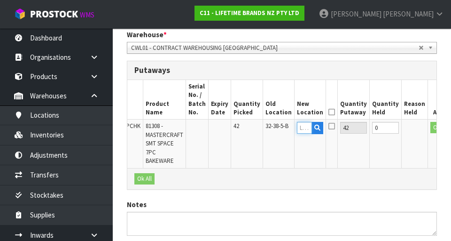
click at [282, 130] on input "text" at bounding box center [304, 128] width 15 height 12
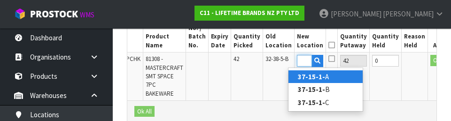
scroll to position [0, 18]
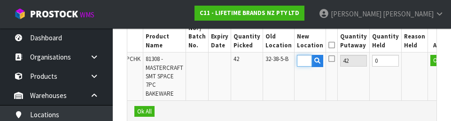
type input "37-15-1-B"
click at [282, 45] on icon at bounding box center [332, 45] width 7 height 0
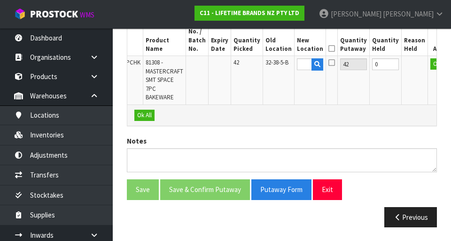
scroll to position [0, 0]
click at [282, 67] on button "OK" at bounding box center [437, 63] width 13 height 11
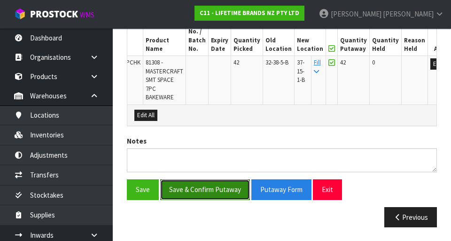
click at [219, 189] on button "Save & Confirm Putaway" at bounding box center [205, 189] width 90 height 20
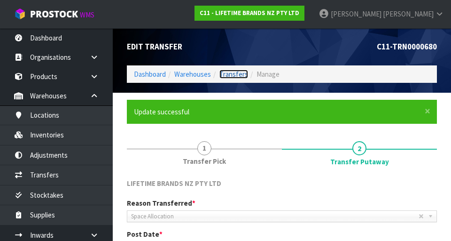
click at [236, 70] on link "Transfers" at bounding box center [233, 74] width 29 height 9
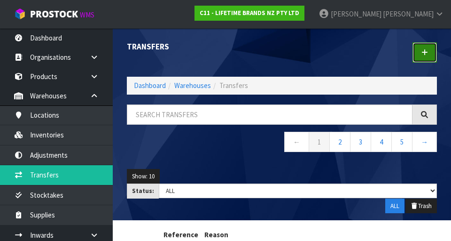
click at [282, 55] on icon at bounding box center [425, 52] width 7 height 7
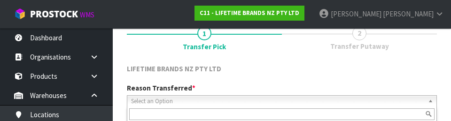
scroll to position [130, 0]
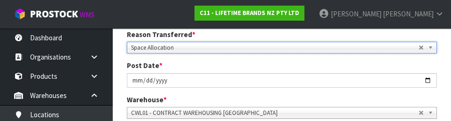
click at [282, 64] on div "Post Date * [DATE]" at bounding box center [282, 74] width 324 height 27
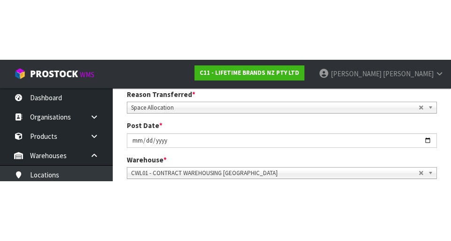
scroll to position [134, 0]
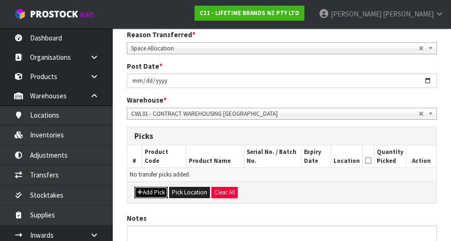
click at [153, 193] on button "Add Pick" at bounding box center [150, 192] width 33 height 11
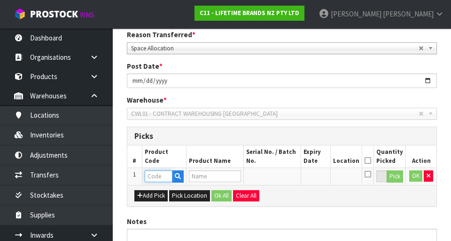
paste input "MCSPSBAKE7PCHK"
type input "MCSPSBAKE7PCHK"
type input "81308 - MASTERCRAFT SMT SPACE 7PC BAKEWARE"
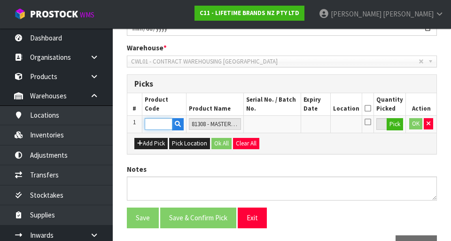
scroll to position [187, 0]
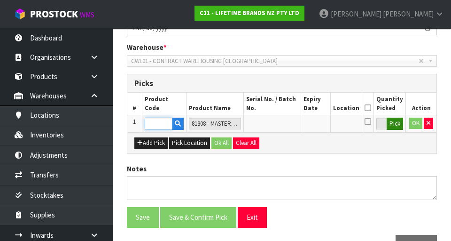
type input "MCSPSBAKE7PCHK"
click at [282, 121] on button "Pick" at bounding box center [395, 123] width 16 height 12
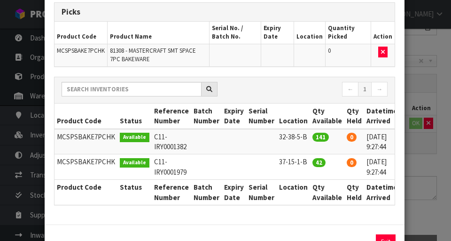
scroll to position [0, 22]
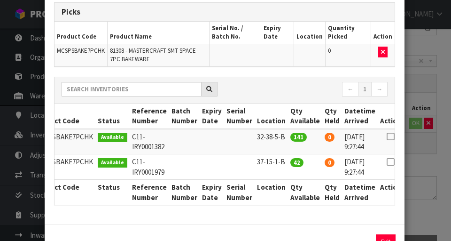
click at [282, 136] on icon at bounding box center [391, 136] width 8 height 0
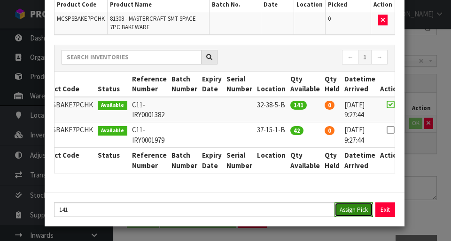
click at [282, 209] on button "Assign Pick" at bounding box center [354, 209] width 39 height 15
type input "141"
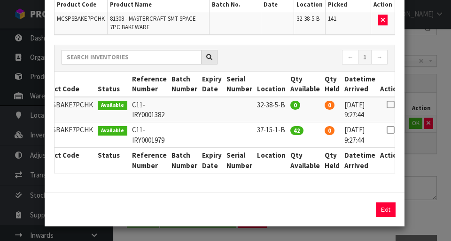
click at [282, 217] on div "Pick Line Picks Product Code Product Name Serial No. / Batch No. Expiry Date Lo…" at bounding box center [225, 120] width 451 height 241
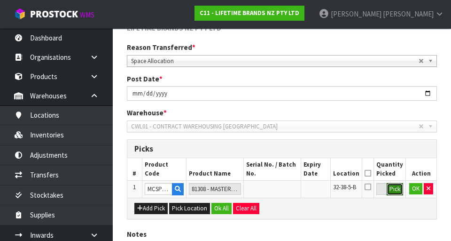
scroll to position [138, 0]
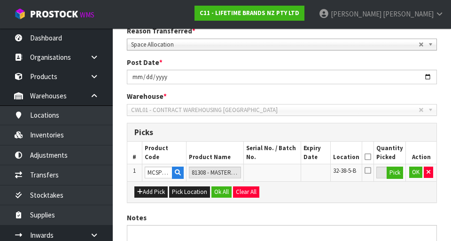
click at [282, 172] on icon at bounding box center [368, 170] width 7 height 8
click at [0, 0] on input "checkbox" at bounding box center [0, 0] width 0 height 0
click at [282, 169] on button "OK" at bounding box center [415, 171] width 13 height 11
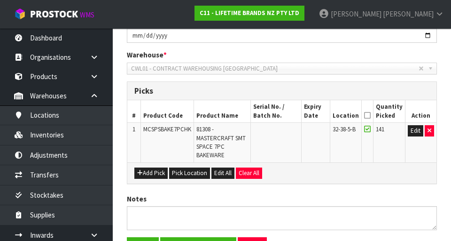
scroll to position [237, 0]
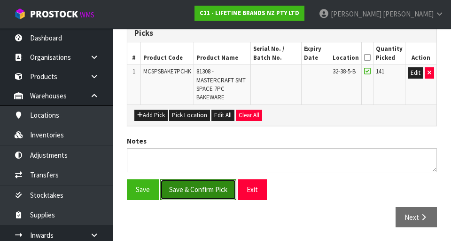
click at [211, 196] on button "Save & Confirm Pick" at bounding box center [198, 189] width 76 height 20
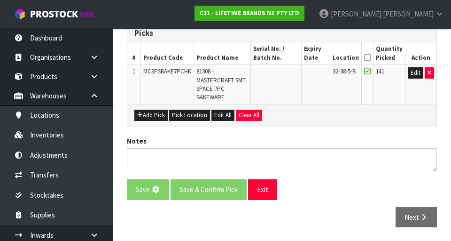
scroll to position [0, 0]
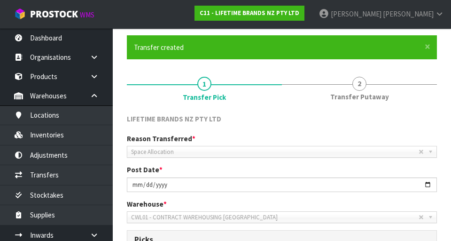
scroll to position [64, 0]
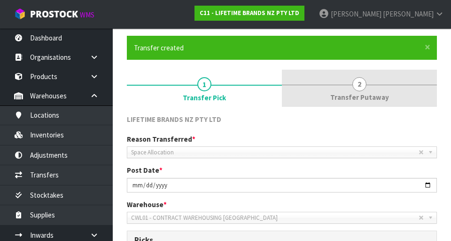
click at [282, 103] on link "2 Transfer Putaway" at bounding box center [359, 88] width 155 height 37
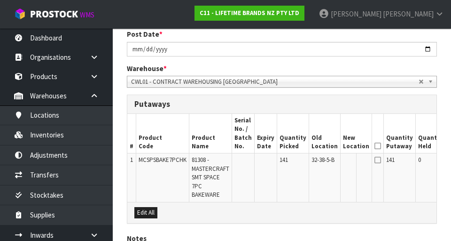
scroll to position [223, 0]
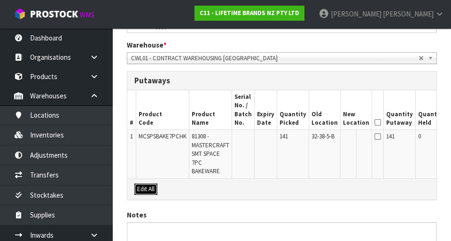
click at [151, 191] on button "Edit All" at bounding box center [145, 188] width 23 height 11
click at [282, 140] on input "text" at bounding box center [350, 138] width 15 height 12
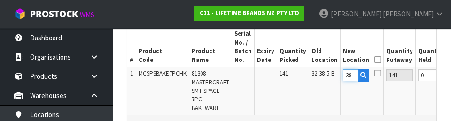
scroll to position [0, 0]
type input "3"
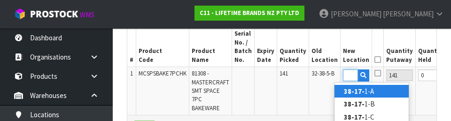
scroll to position [0, 13]
click at [282, 95] on link "38-17-1 -A" at bounding box center [372, 91] width 74 height 13
type input "38-17-1-A"
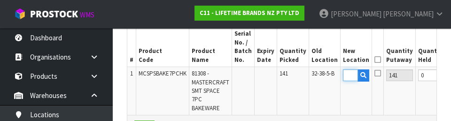
scroll to position [0, 0]
click at [282, 76] on icon at bounding box center [378, 74] width 7 height 8
click at [0, 0] on input "checkbox" at bounding box center [0, 0] width 0 height 0
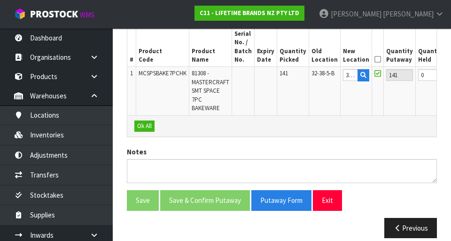
scroll to position [0, 46]
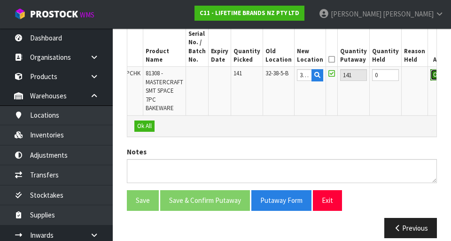
click at [282, 78] on button "OK" at bounding box center [437, 74] width 13 height 11
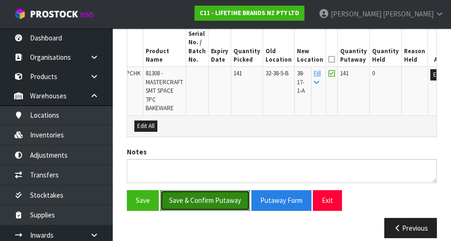
click at [220, 200] on button "Save & Confirm Putaway" at bounding box center [205, 200] width 90 height 20
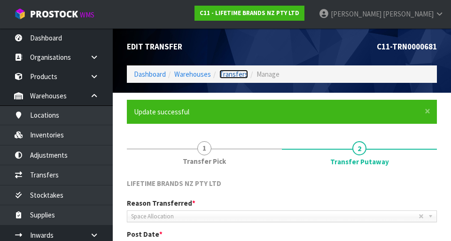
click at [234, 72] on link "Transfers" at bounding box center [233, 74] width 29 height 9
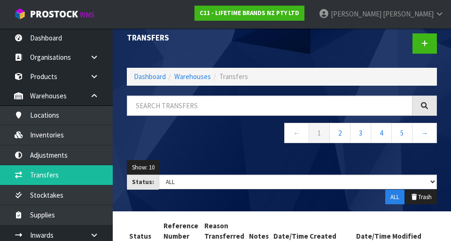
scroll to position [10, 0]
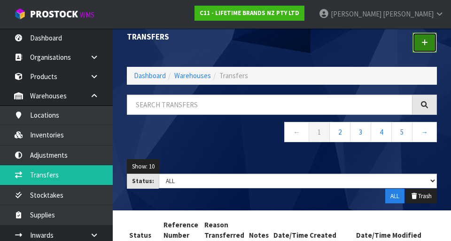
click at [282, 48] on link at bounding box center [425, 42] width 24 height 20
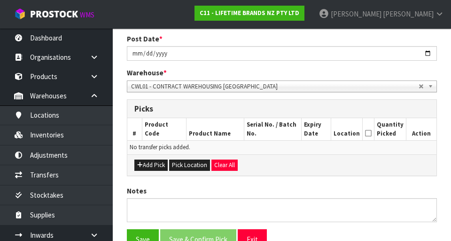
scroll to position [161, 0]
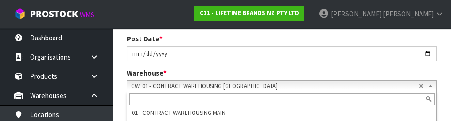
click at [282, 70] on div "Warehouse * 01 - CONTRACT WAREHOUSING MAIN 02 - CONTRACT WAREHOUSING NO 2 CHC -…" at bounding box center [282, 80] width 324 height 24
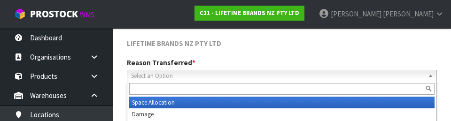
scroll to position [130, 0]
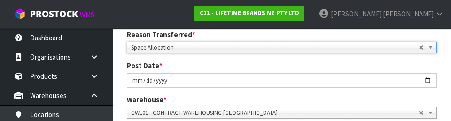
click at [282, 63] on div "Post Date * [DATE]" at bounding box center [282, 74] width 324 height 27
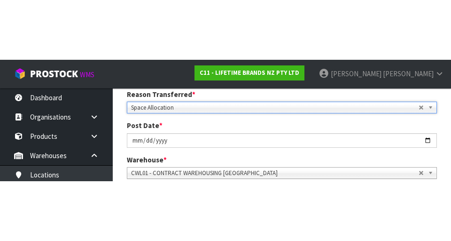
scroll to position [134, 0]
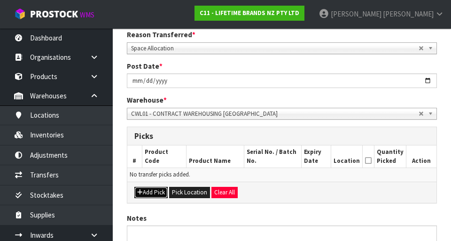
click at [152, 191] on button "Add Pick" at bounding box center [150, 192] width 33 height 11
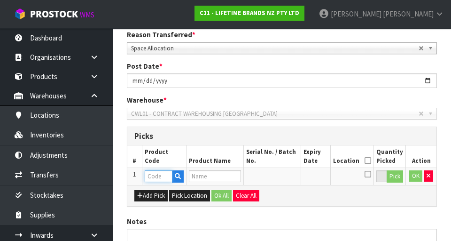
paste input "MCSPSBAKE7PCHK"
type input "MCSPSBAKE7PCHK"
type input "81308 - MASTERCRAFT SMT SPACE 7PC BAKEWARE"
type input "MCSPSBAKE7PCHK"
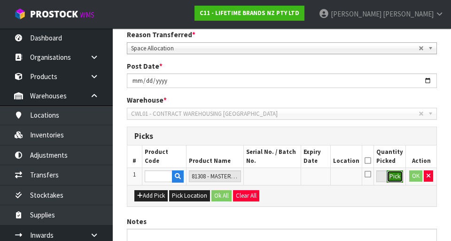
click at [282, 180] on button "Pick" at bounding box center [395, 176] width 16 height 12
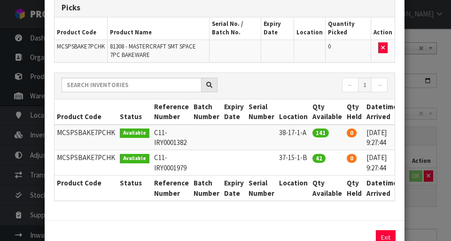
scroll to position [0, 22]
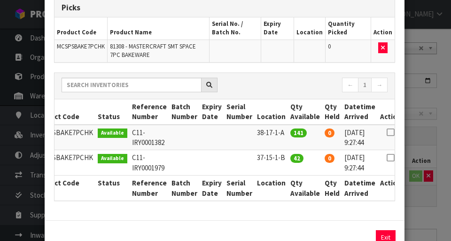
click at [282, 157] on icon at bounding box center [391, 157] width 8 height 0
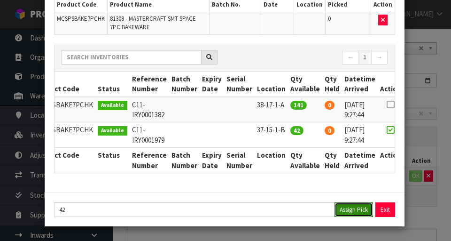
click at [282, 208] on button "Assign Pick" at bounding box center [354, 209] width 39 height 15
type input "42"
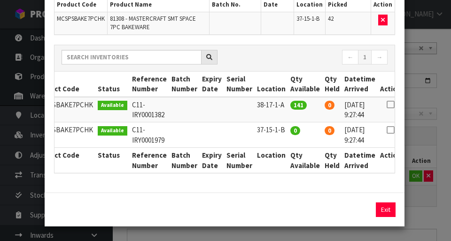
click at [282, 214] on div "Pick Line Picks Product Code Product Name Serial No. / Batch No. Expiry Date Lo…" at bounding box center [225, 120] width 451 height 241
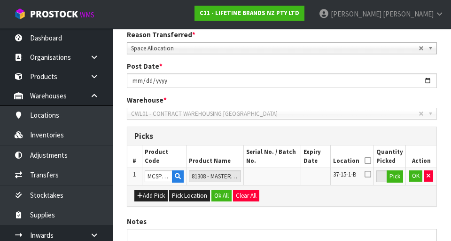
click at [282, 160] on icon at bounding box center [368, 160] width 7 height 0
click at [282, 174] on button "OK" at bounding box center [415, 175] width 13 height 11
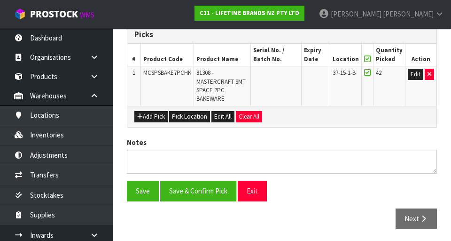
scroll to position [234, 0]
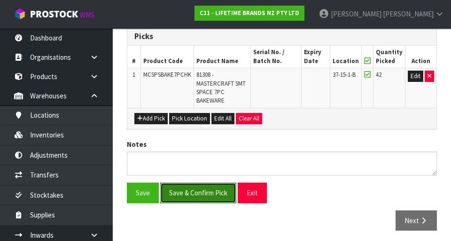
click at [217, 191] on button "Save & Confirm Pick" at bounding box center [198, 192] width 76 height 20
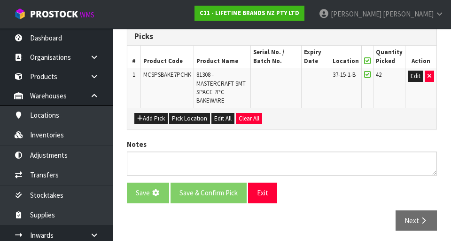
scroll to position [0, 0]
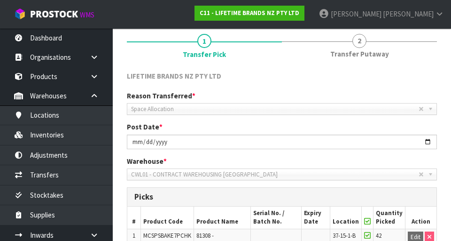
scroll to position [110, 0]
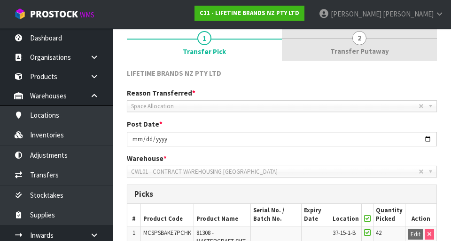
click at [282, 48] on span "Transfer Putaway" at bounding box center [359, 51] width 59 height 10
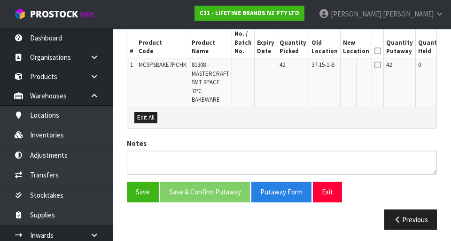
scroll to position [297, 0]
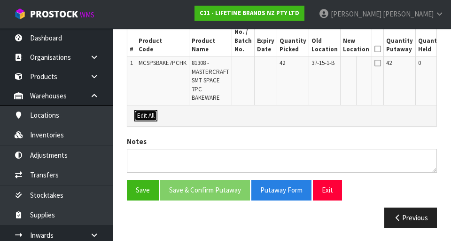
click at [155, 117] on button "Edit All" at bounding box center [145, 115] width 23 height 11
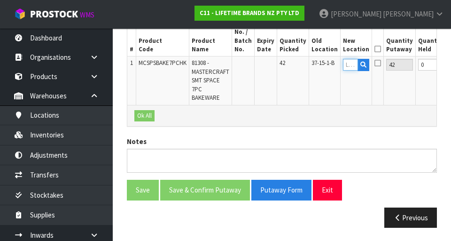
click at [282, 67] on input "text" at bounding box center [350, 65] width 15 height 12
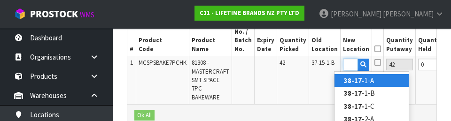
scroll to position [0, 13]
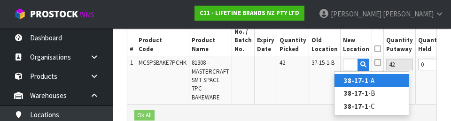
click at [282, 80] on link "38-17-1 -A" at bounding box center [372, 80] width 74 height 13
type input "38-17-1-A"
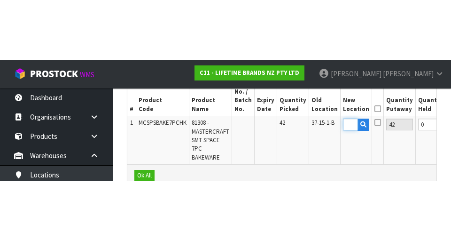
scroll to position [0, 0]
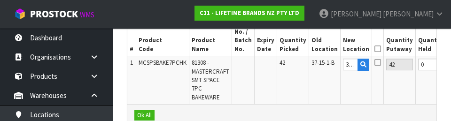
click at [282, 49] on icon at bounding box center [378, 49] width 7 height 0
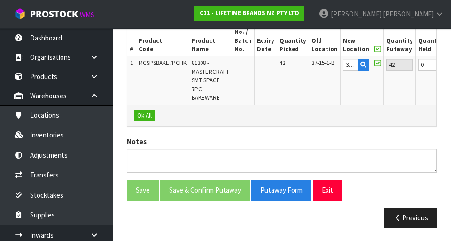
scroll to position [0, 46]
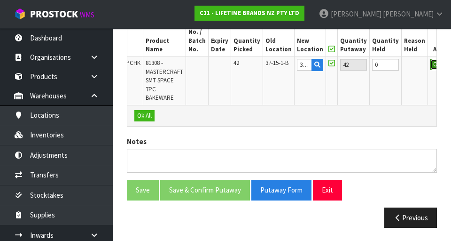
click at [282, 66] on button "OK" at bounding box center [437, 64] width 13 height 11
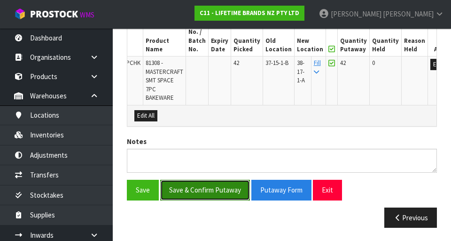
click at [210, 189] on button "Save & Confirm Putaway" at bounding box center [205, 190] width 90 height 20
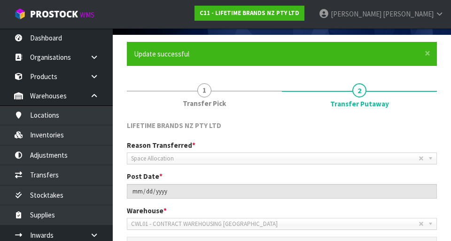
scroll to position [0, 0]
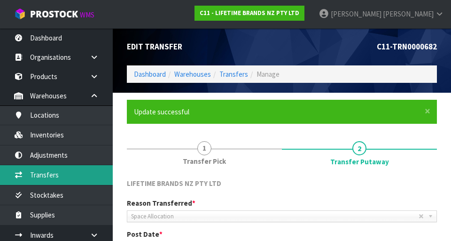
click at [86, 176] on link "Transfers" at bounding box center [56, 174] width 113 height 19
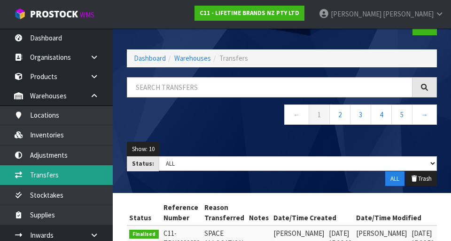
scroll to position [29, 0]
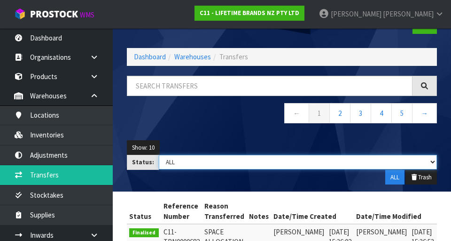
click at [282, 163] on select "Draft Pending Pick Goods Picked Finalised ALL" at bounding box center [298, 162] width 278 height 15
click at [159, 155] on select "Draft Pending Pick Goods Picked Finalised ALL" at bounding box center [298, 162] width 278 height 15
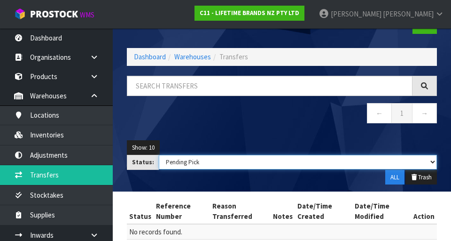
scroll to position [70, 0]
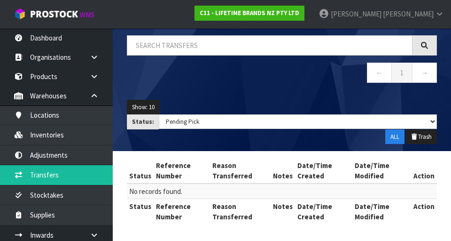
click at [282, 72] on nav "← 1 →" at bounding box center [282, 74] width 310 height 23
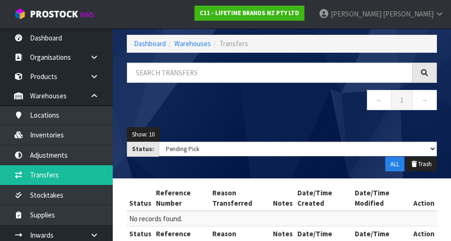
scroll to position [0, 0]
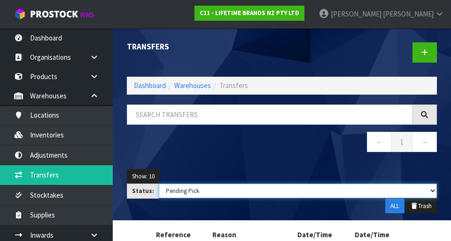
click at [282, 193] on select "Draft Pending Pick Goods Picked Finalised ALL" at bounding box center [298, 190] width 278 height 15
select select "string:ALL"
click at [159, 183] on select "Draft Pending Pick Goods Picked Finalised ALL" at bounding box center [298, 190] width 278 height 15
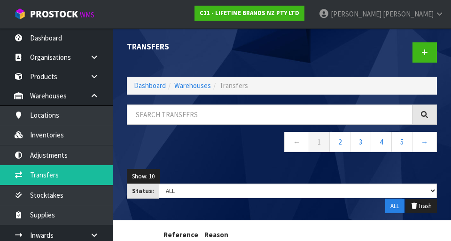
click at [233, 168] on div "Show: 10 5 10 25 50 Status: Draft Pending Pick Goods Picked Finalised ALL ALL T…" at bounding box center [282, 191] width 324 height 59
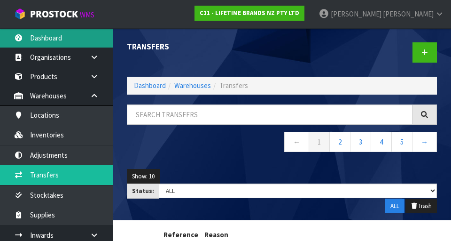
click at [45, 44] on link "Dashboard" at bounding box center [56, 37] width 113 height 19
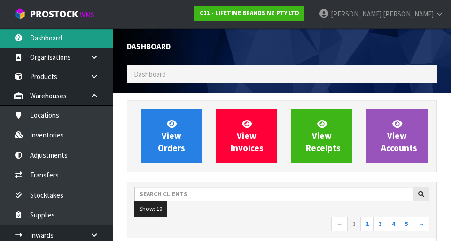
scroll to position [746, 324]
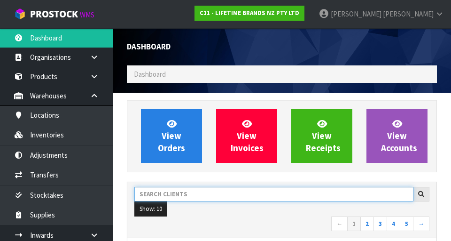
click at [196, 197] on input "text" at bounding box center [273, 194] width 279 height 15
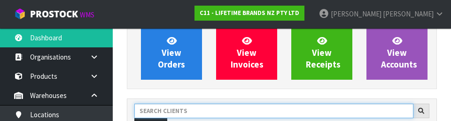
scroll to position [129, 0]
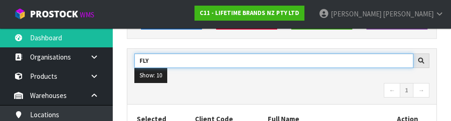
type input "FLY"
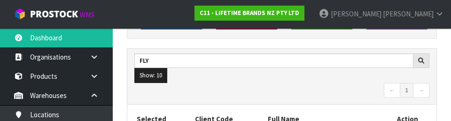
click at [282, 95] on nav "← 1 →" at bounding box center [281, 91] width 295 height 16
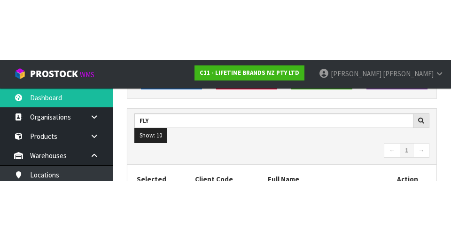
scroll to position [133, 0]
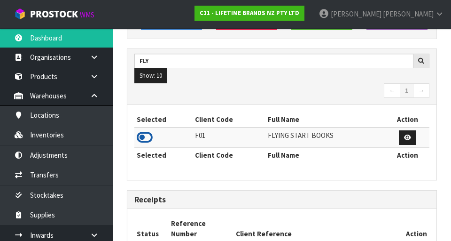
click at [151, 137] on icon at bounding box center [145, 137] width 16 height 14
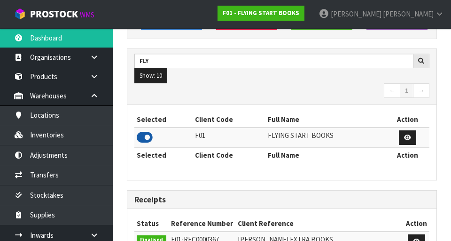
scroll to position [746, 324]
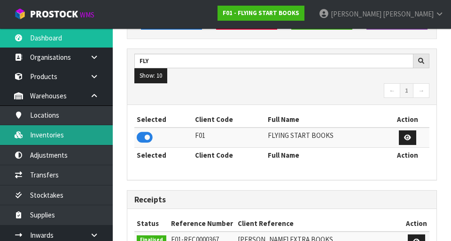
click at [88, 136] on link "Inventories" at bounding box center [56, 134] width 113 height 19
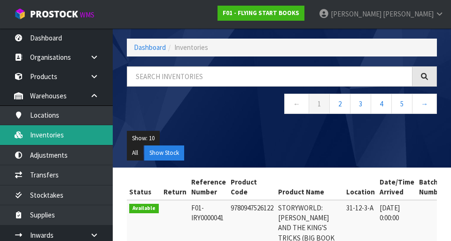
scroll to position [35, 0]
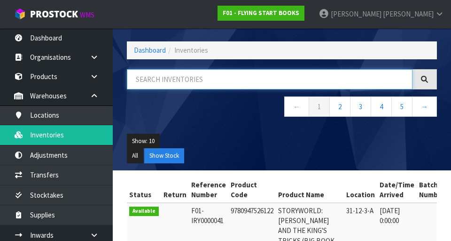
click at [205, 80] on input "text" at bounding box center [270, 79] width 286 height 20
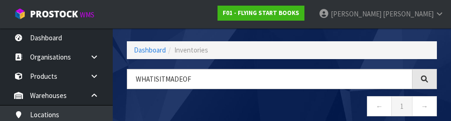
click at [282, 107] on nav "← 1 →" at bounding box center [282, 107] width 310 height 23
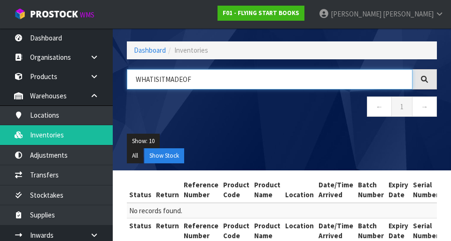
click at [153, 78] on input "WHATISITMADEOF" at bounding box center [270, 79] width 286 height 20
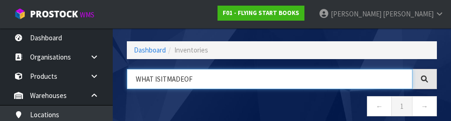
click at [164, 76] on input "WHAT ISITMADEOF" at bounding box center [270, 79] width 286 height 20
click at [168, 79] on input "WHAT IS ITMADEOF" at bounding box center [270, 79] width 286 height 20
click at [184, 78] on input "WHAT IS IT MADEOF" at bounding box center [270, 79] width 286 height 20
type input "WHAT IS IT MADE OF"
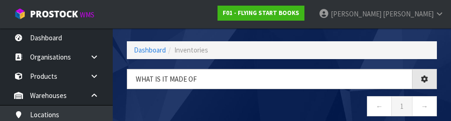
click at [282, 106] on nav "← 1 →" at bounding box center [282, 107] width 310 height 23
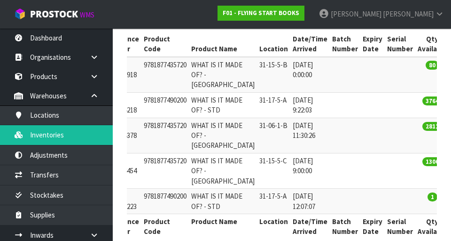
scroll to position [0, 0]
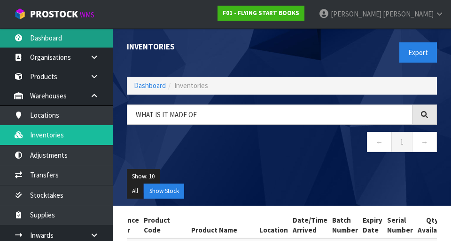
click at [48, 43] on link "Dashboard" at bounding box center [56, 37] width 113 height 19
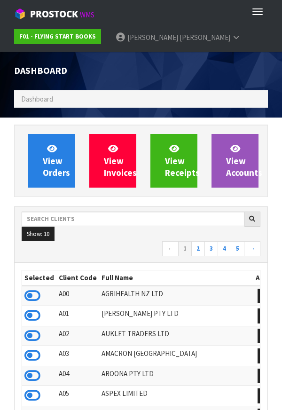
scroll to position [469254, 469731]
